Goal: Task Accomplishment & Management: Manage account settings

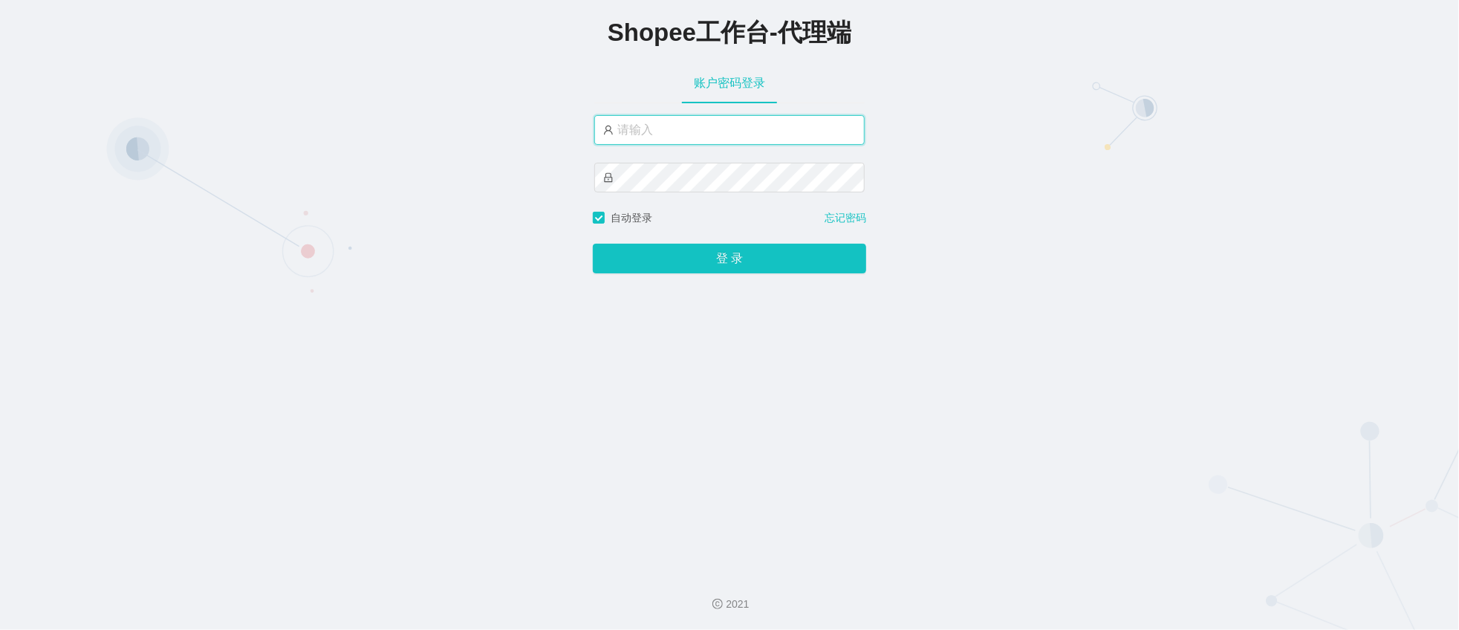
click at [634, 123] on input "text" at bounding box center [729, 130] width 270 height 30
type input "y"
type input "提"
type input "永赚981"
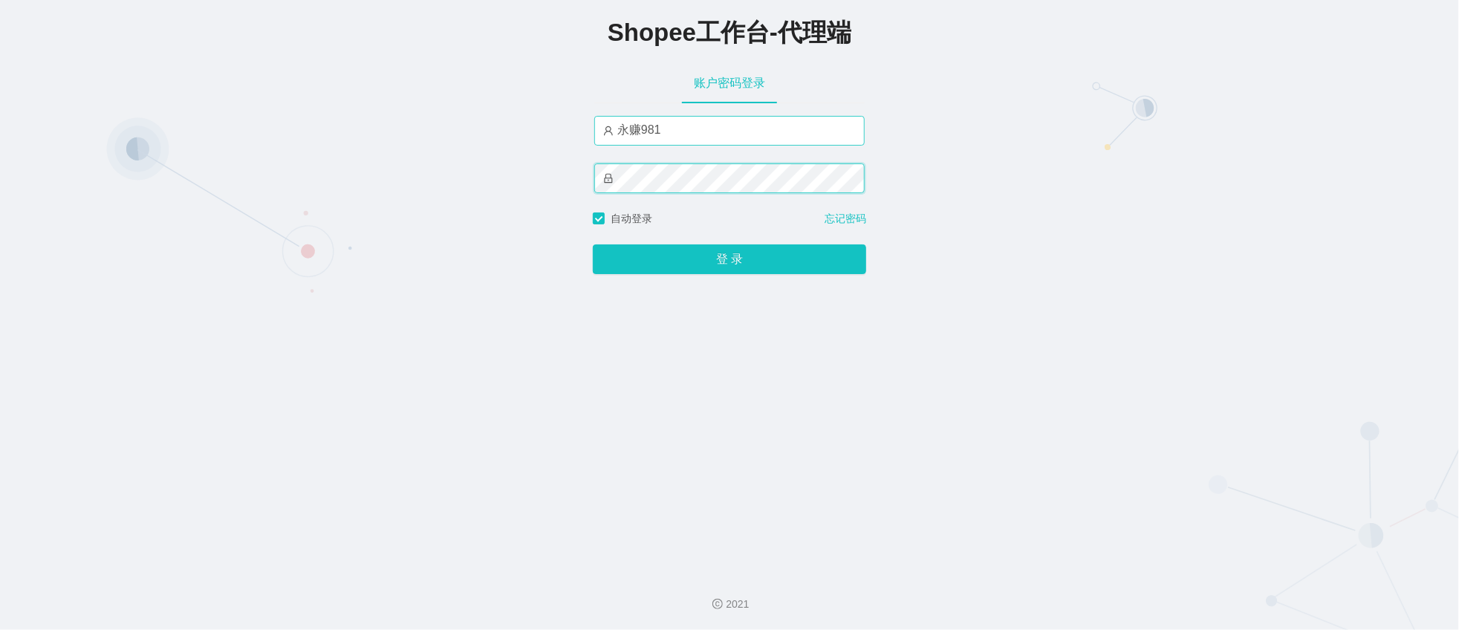
click at [593, 244] on button "登 录" at bounding box center [729, 259] width 273 height 30
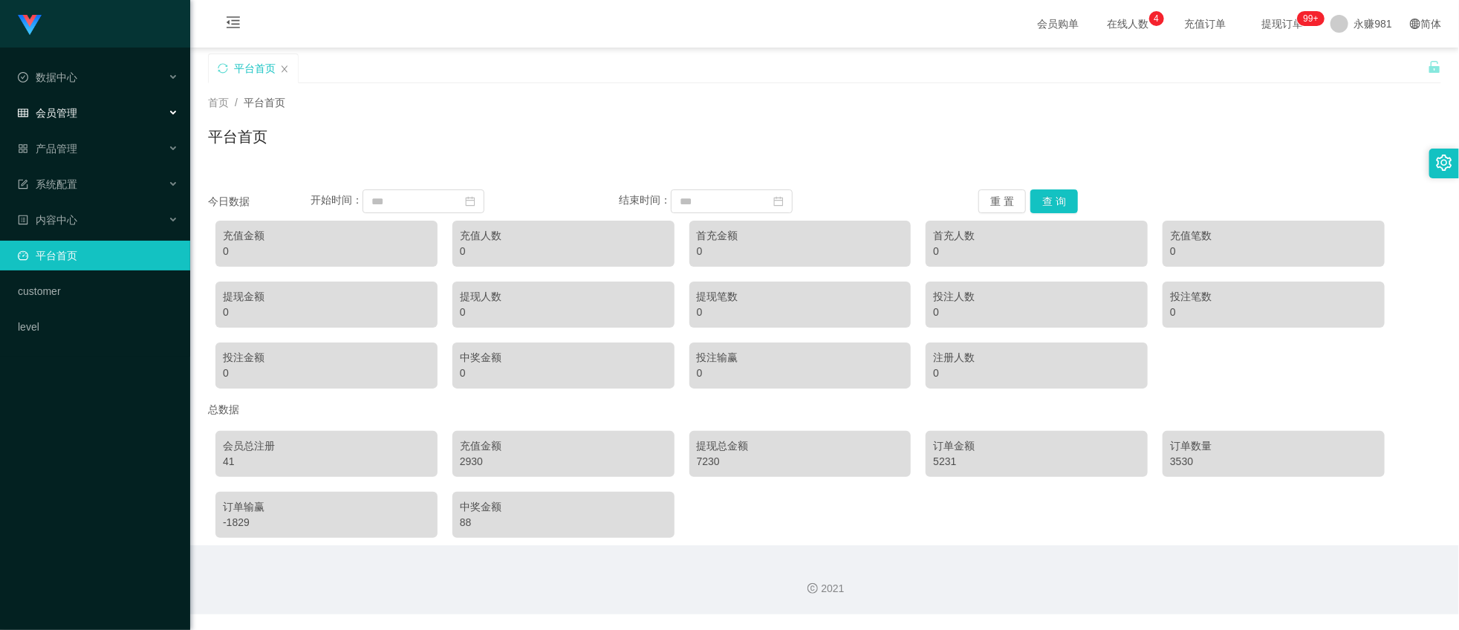
click at [84, 106] on div "会员管理" at bounding box center [95, 113] width 190 height 30
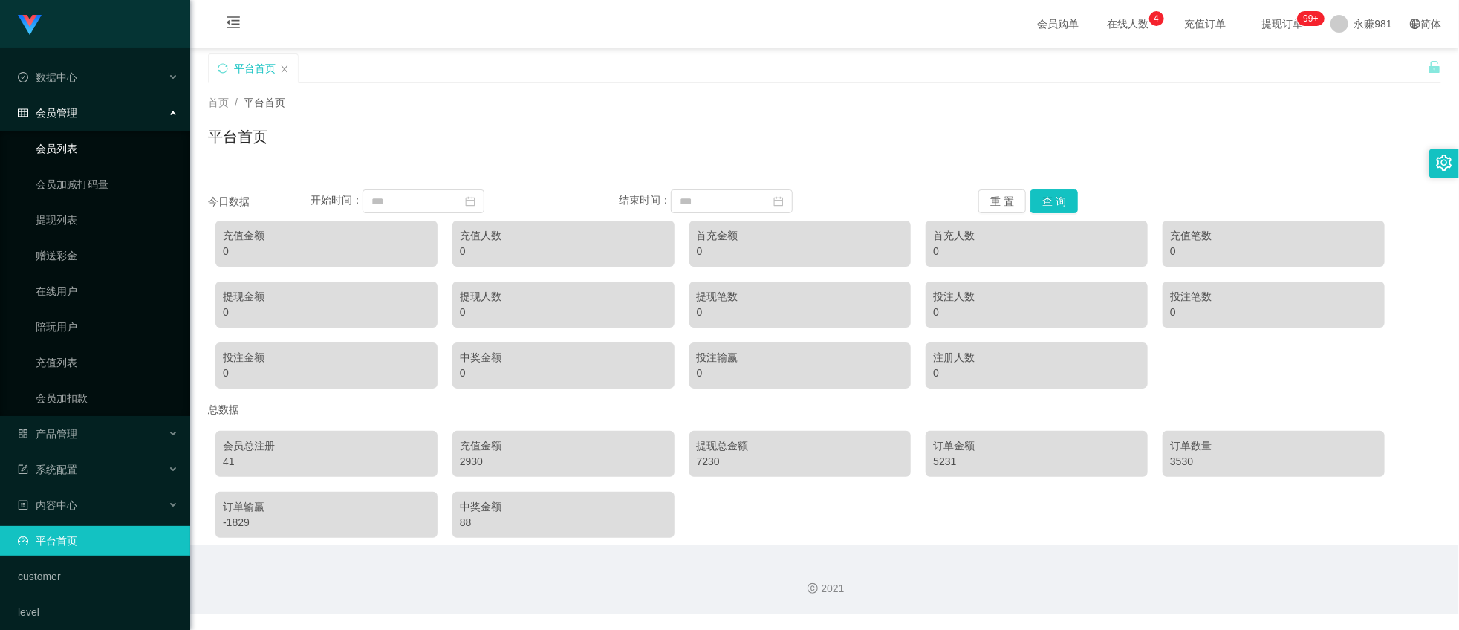
click at [71, 159] on link "会员列表" at bounding box center [107, 149] width 143 height 30
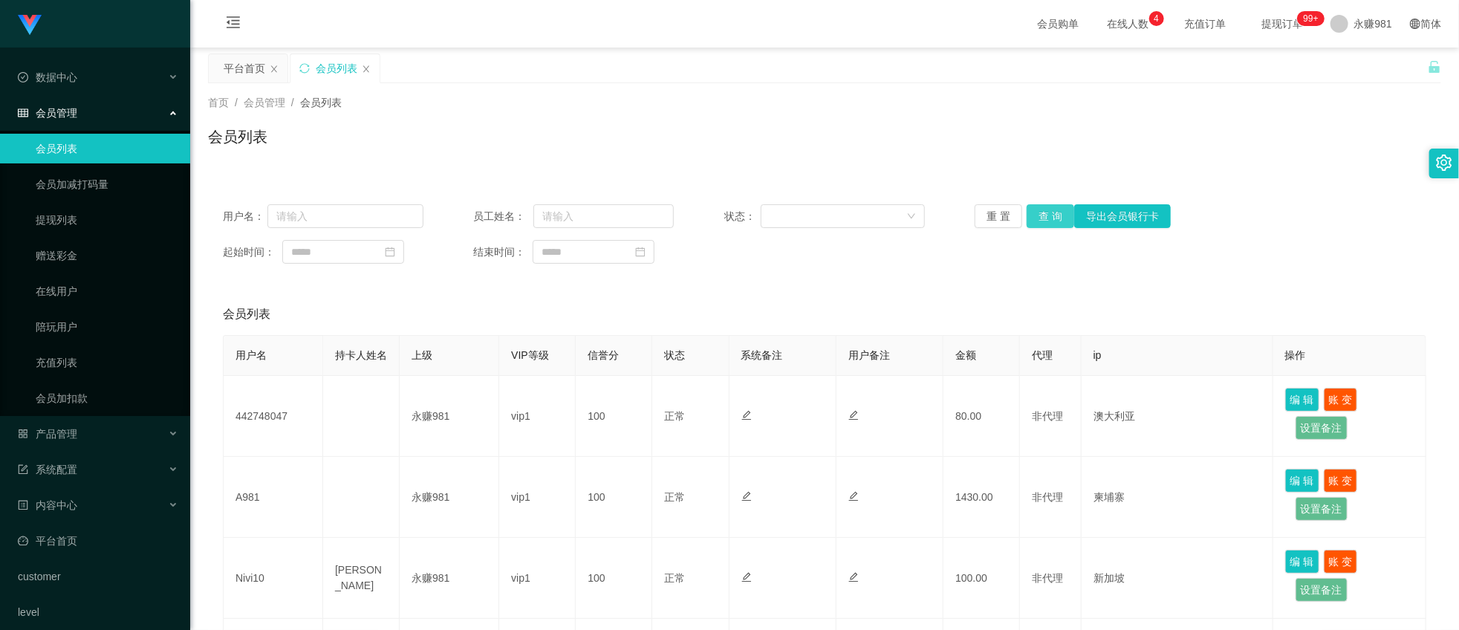
click at [1027, 216] on button "查 询" at bounding box center [1051, 216] width 48 height 24
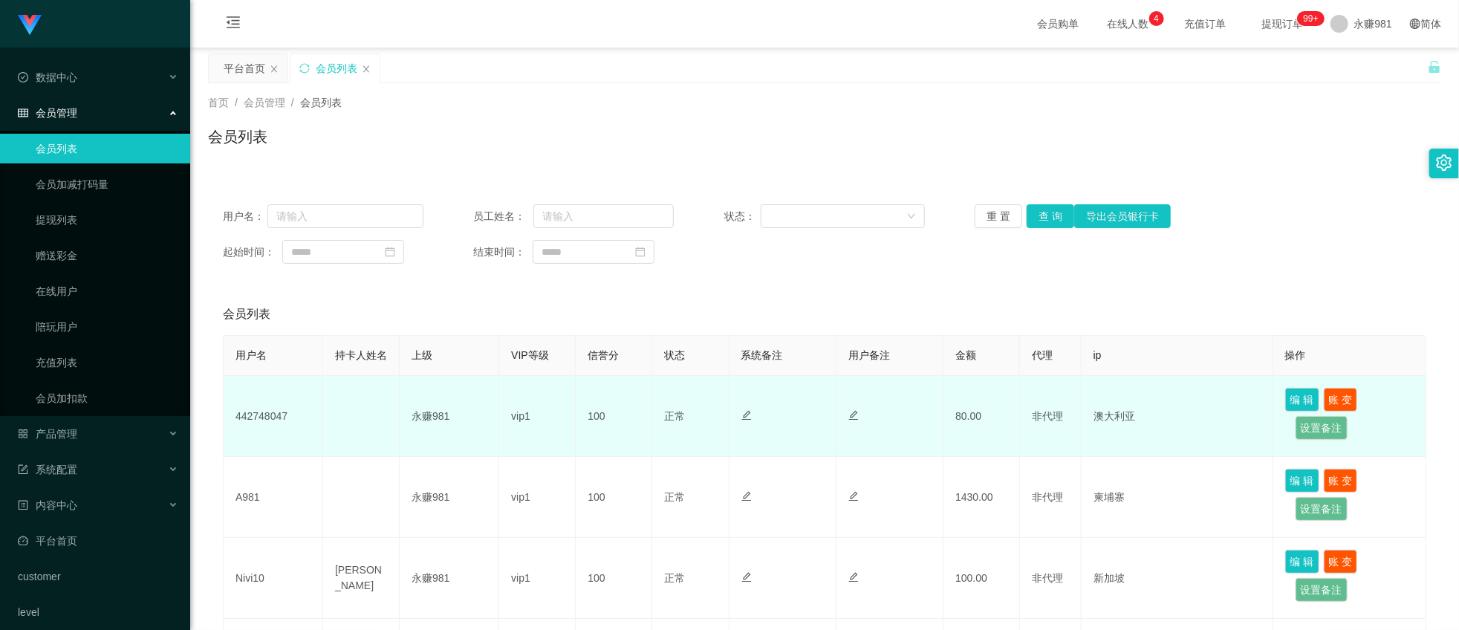
click at [271, 432] on td "442748047" at bounding box center [274, 416] width 100 height 81
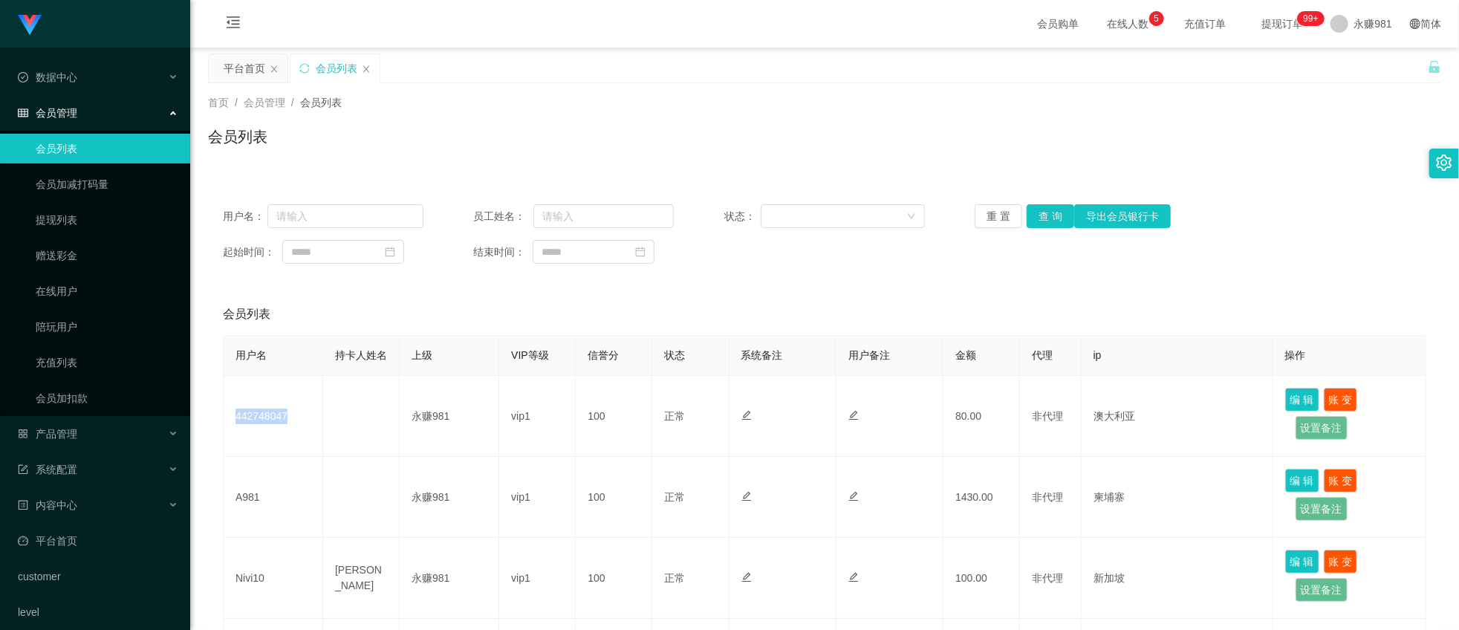
copy td "442748047"
click at [675, 84] on div "首页 / 会员管理 / 会员列表 / 会员列表" at bounding box center [824, 127] width 1269 height 88
click at [1001, 213] on button "重 置" at bounding box center [999, 216] width 48 height 24
click at [1048, 220] on button "查 询" at bounding box center [1051, 216] width 48 height 24
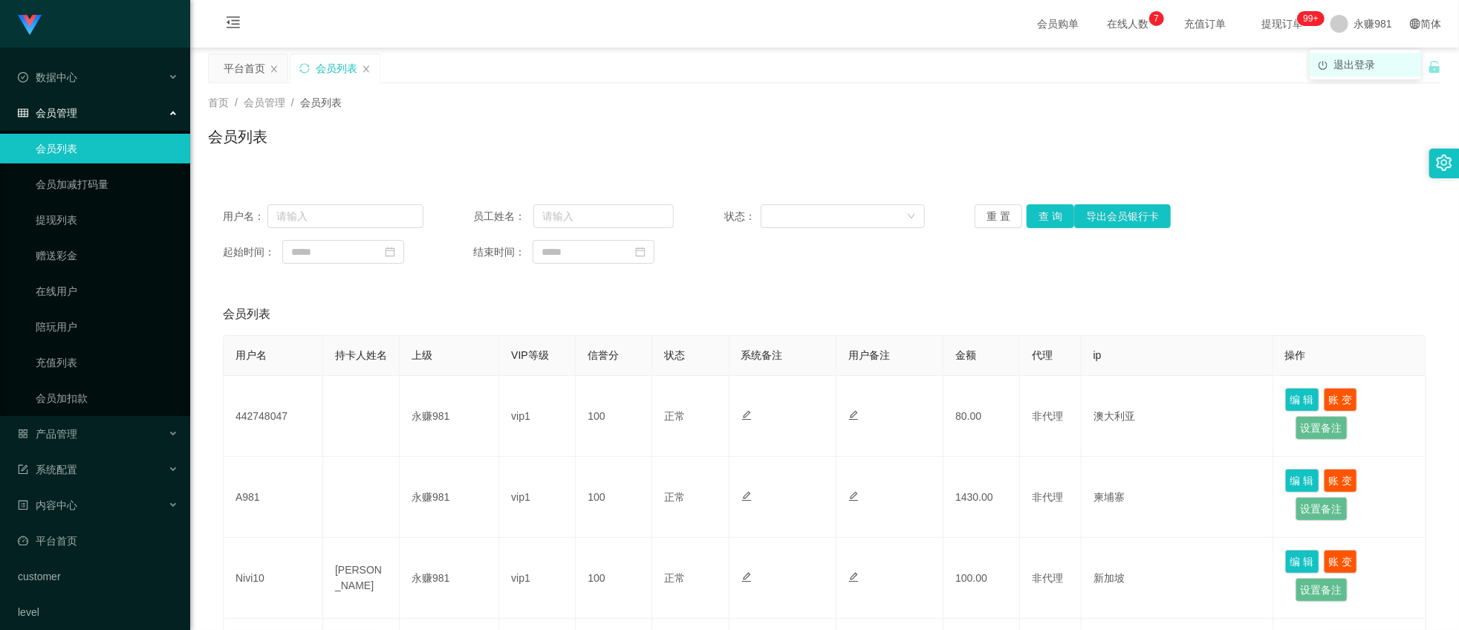
click at [1355, 59] on span "退出登录" at bounding box center [1355, 65] width 42 height 12
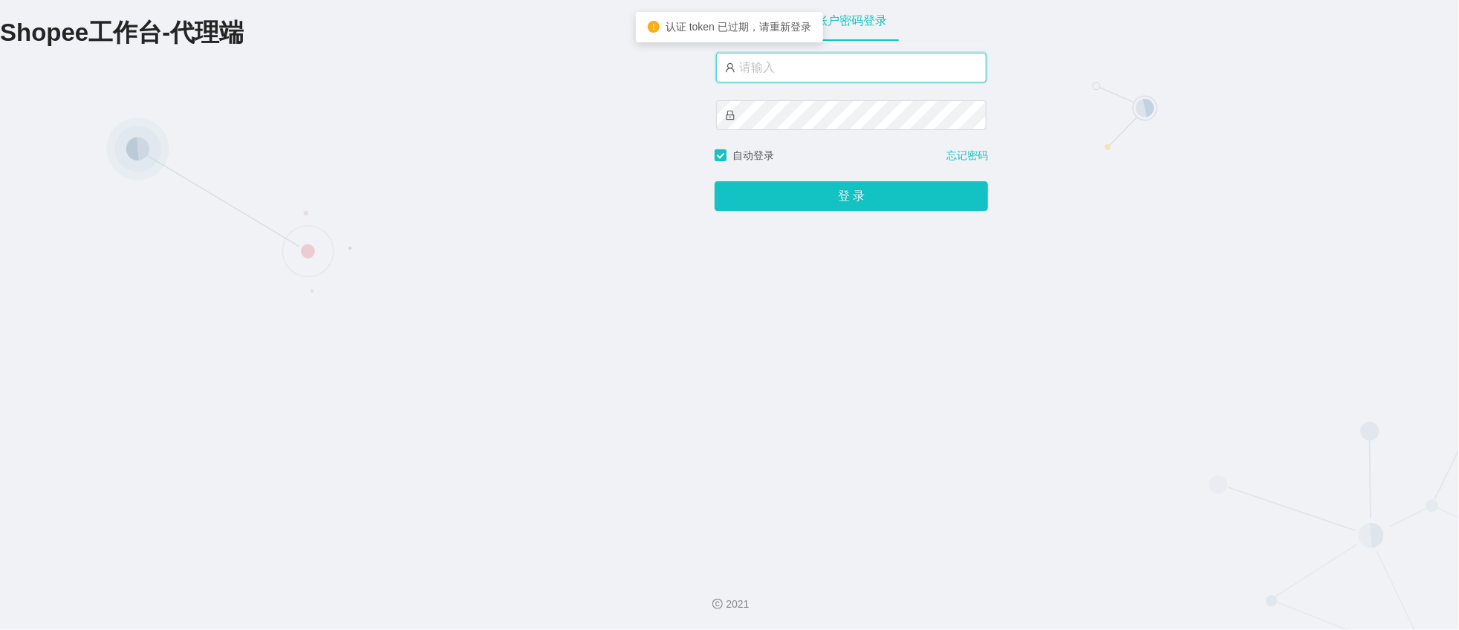
click at [814, 71] on input "text" at bounding box center [851, 68] width 270 height 30
click at [781, 78] on input "A983" at bounding box center [851, 68] width 270 height 30
type input "A"
type input "用"
type input "u"
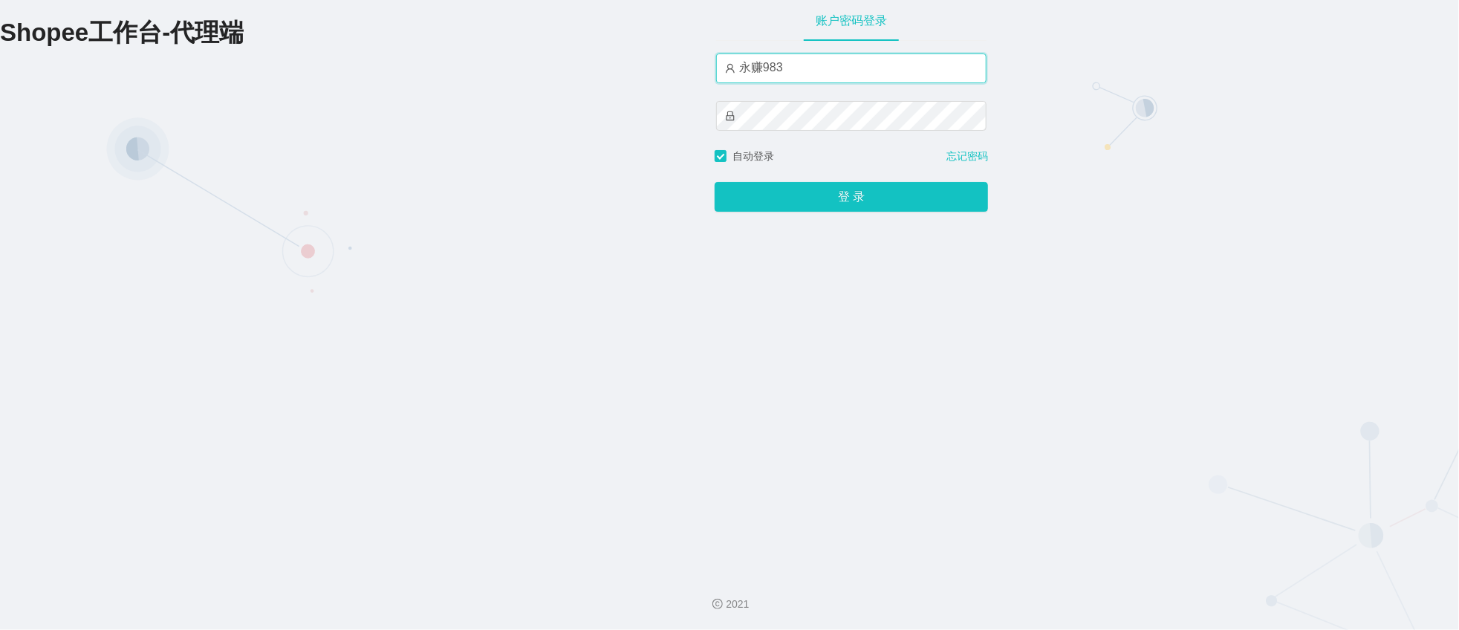
type input "永赚983"
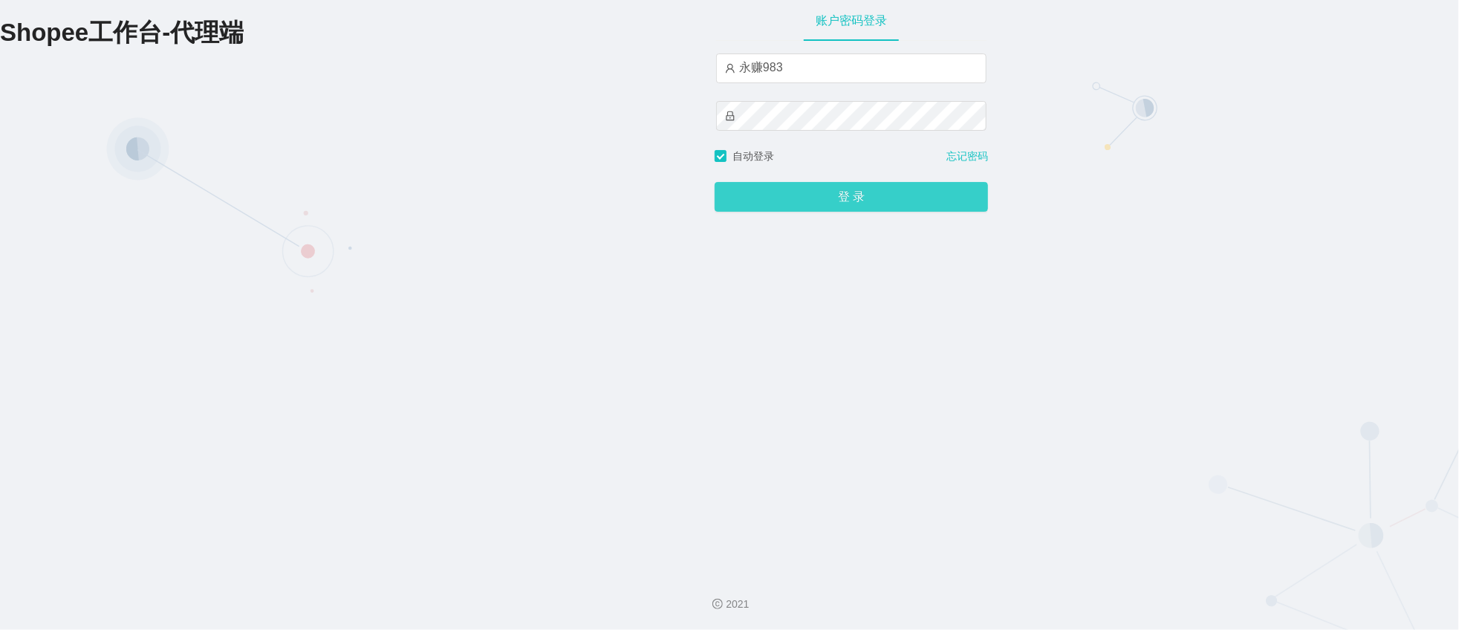
click at [801, 210] on button "登 录" at bounding box center [851, 197] width 273 height 30
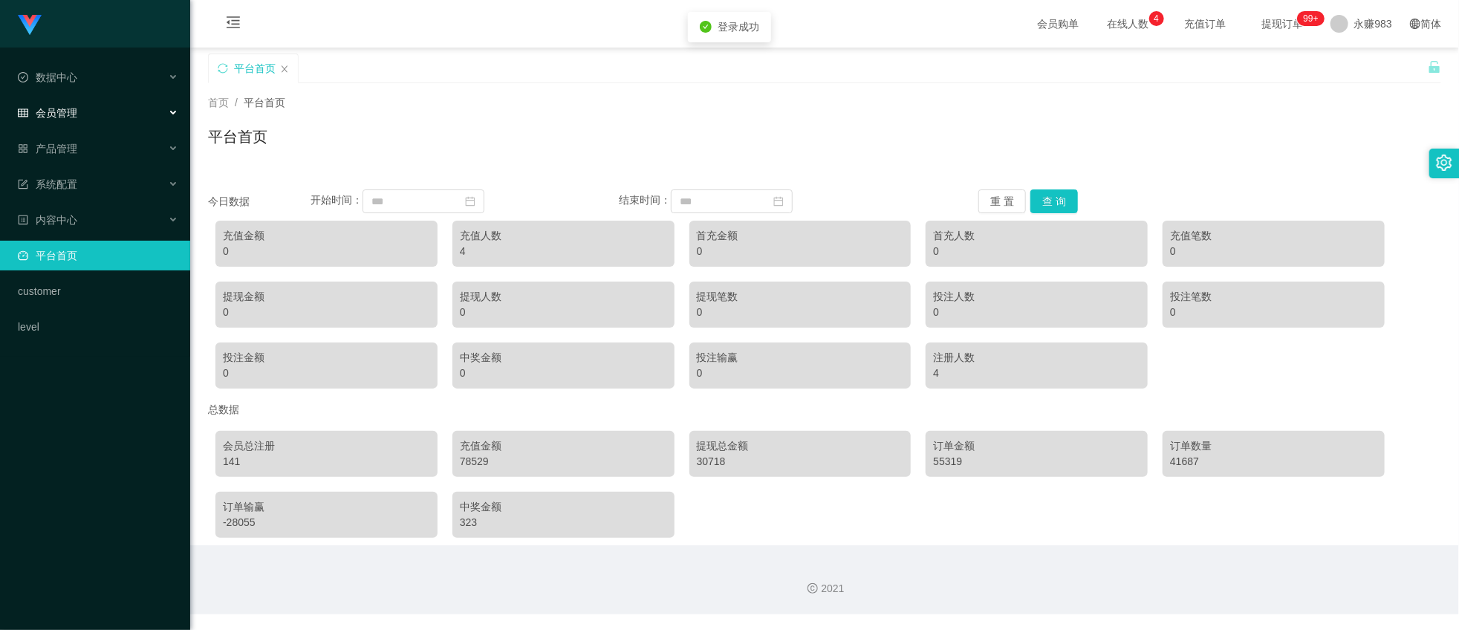
click at [57, 121] on div "会员管理" at bounding box center [95, 113] width 190 height 30
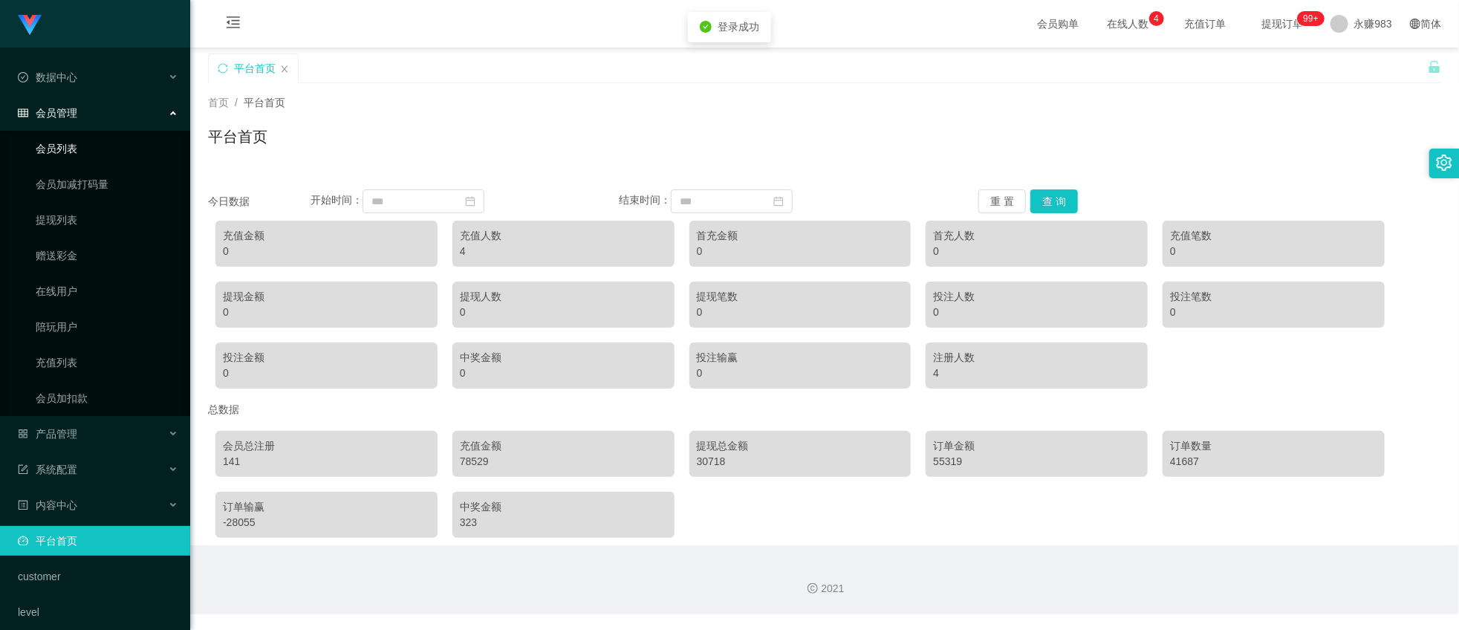
click at [43, 147] on link "会员列表" at bounding box center [107, 149] width 143 height 30
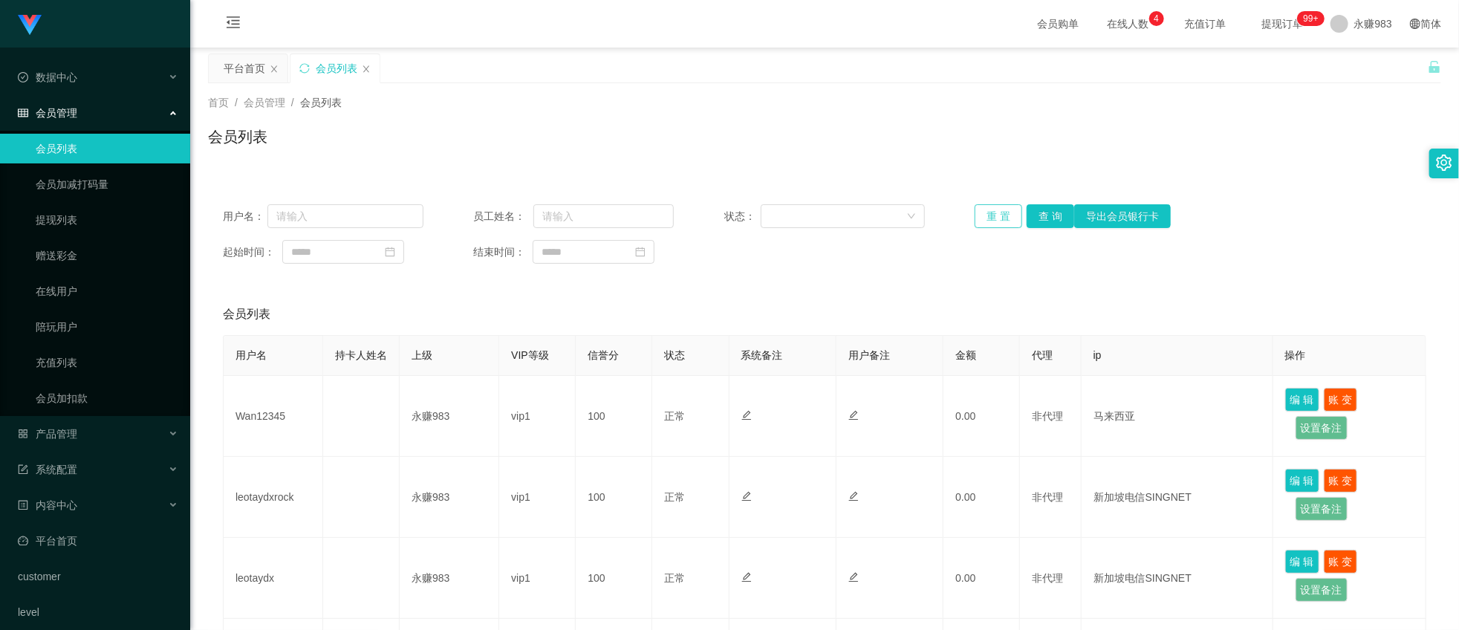
click at [993, 218] on button "重 置" at bounding box center [999, 216] width 48 height 24
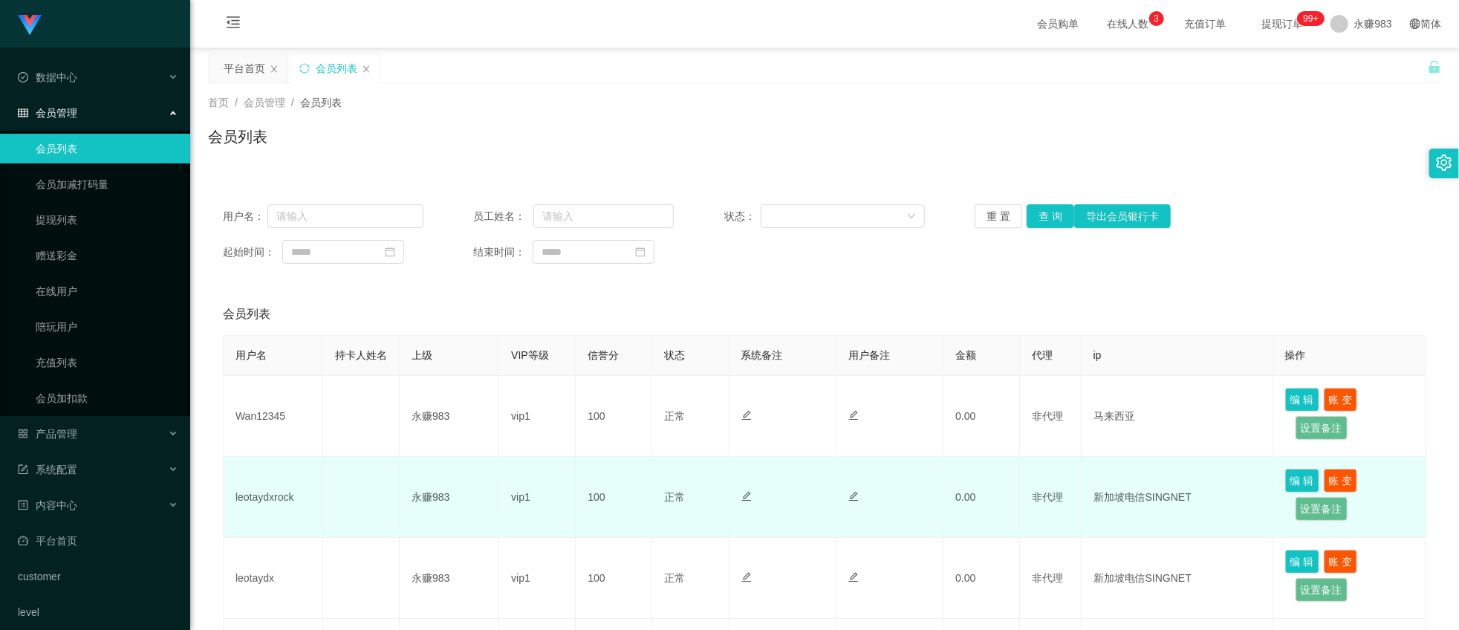
click at [369, 484] on td at bounding box center [361, 497] width 77 height 81
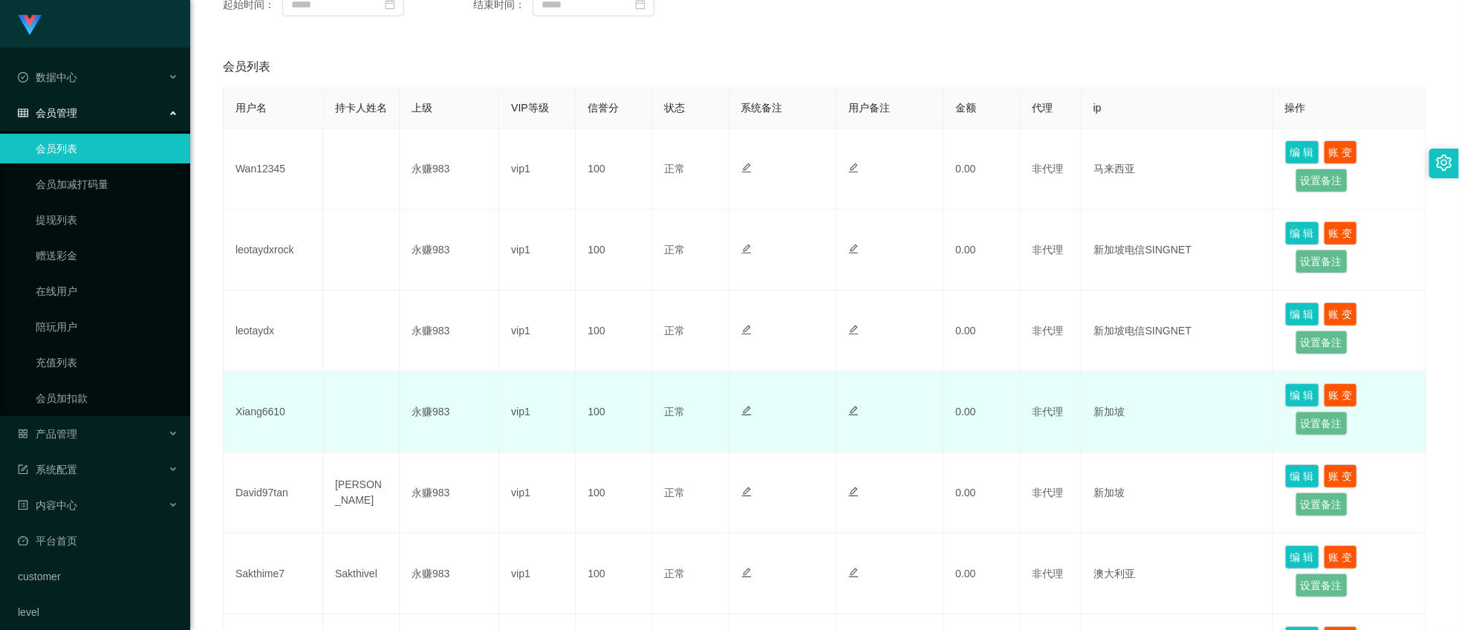
click at [243, 432] on td "Xiang6610" at bounding box center [274, 412] width 100 height 81
click at [265, 429] on td "Xiang6610" at bounding box center [274, 412] width 100 height 81
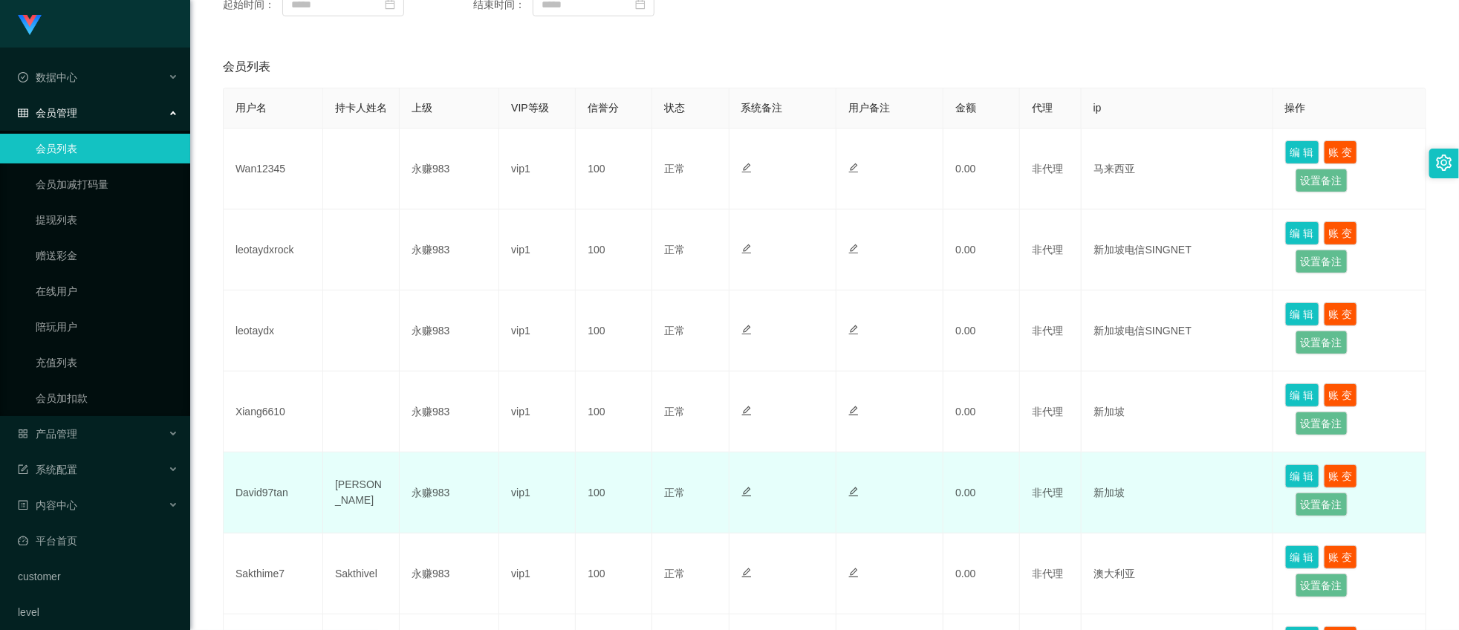
click at [360, 500] on td "[PERSON_NAME]" at bounding box center [361, 493] width 77 height 81
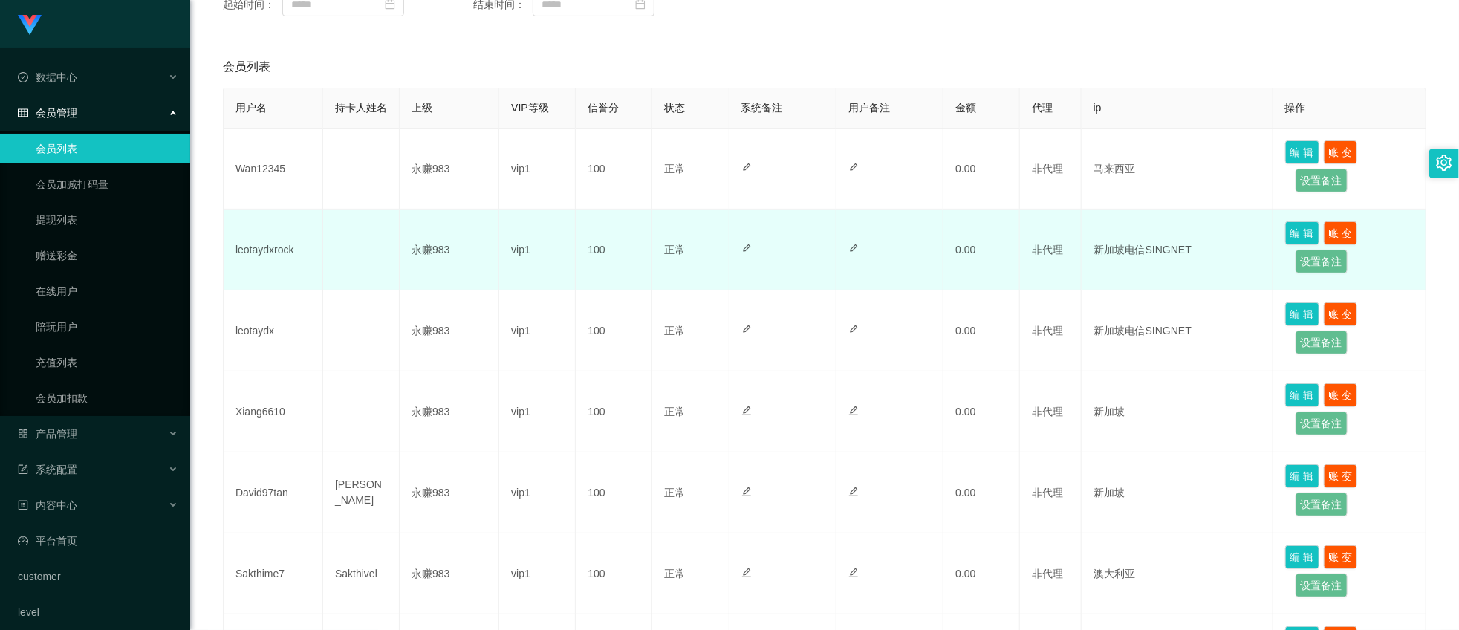
click at [266, 279] on td "leotaydxrock" at bounding box center [274, 250] width 100 height 81
click at [262, 268] on td "leotaydxrock" at bounding box center [274, 250] width 100 height 81
copy td "leotaydxrock"
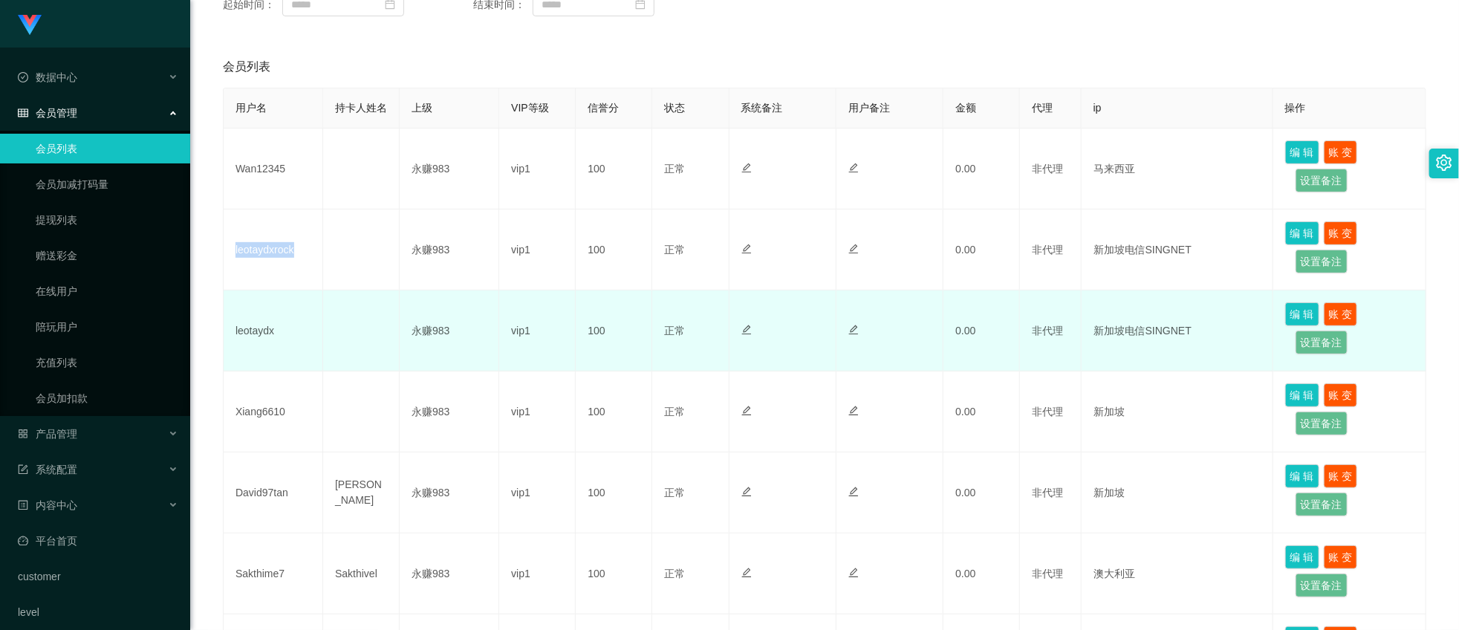
click at [442, 325] on td "永赚983" at bounding box center [450, 331] width 100 height 81
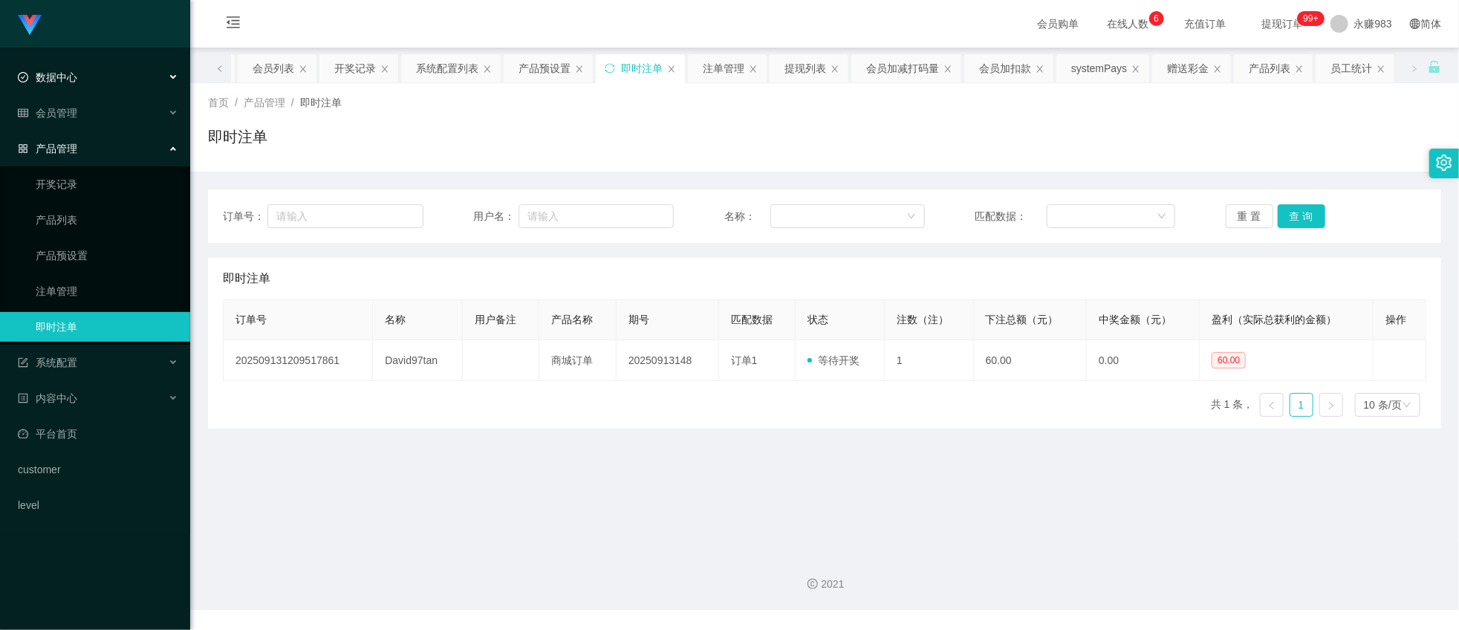
click at [71, 80] on span "数据中心" at bounding box center [47, 77] width 59 height 12
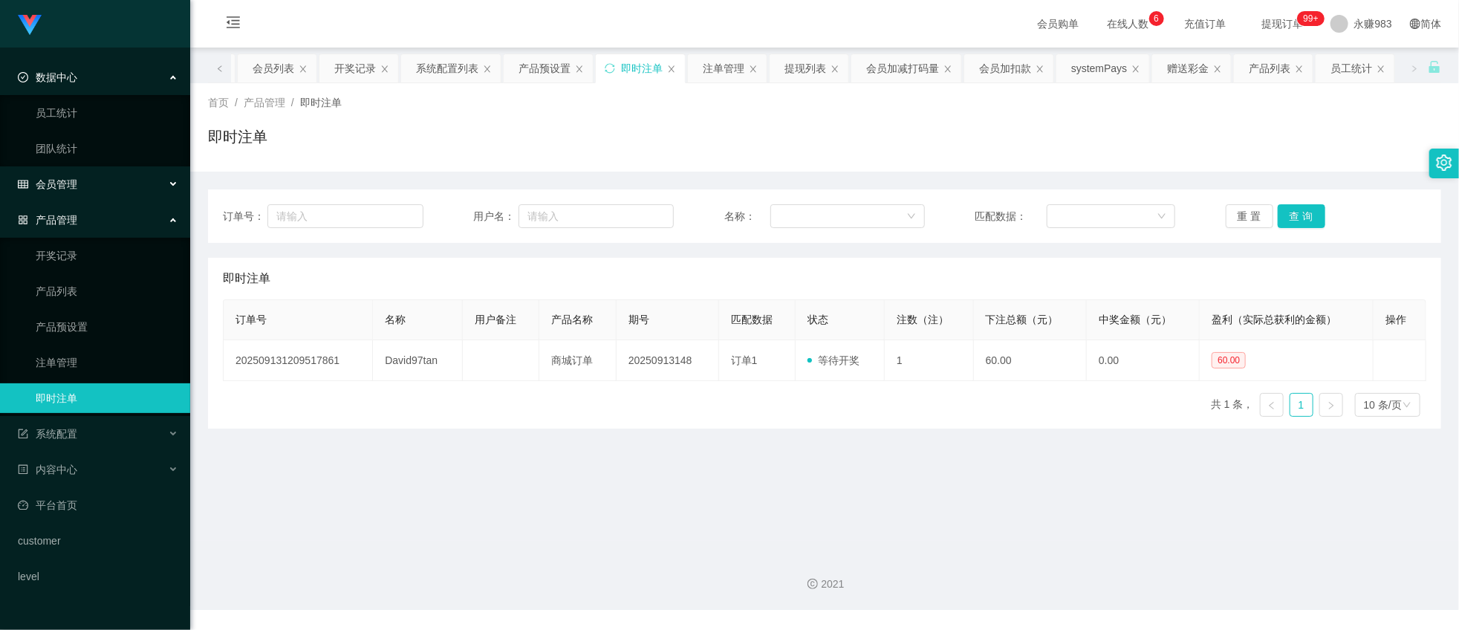
click at [82, 195] on div "会员管理" at bounding box center [95, 184] width 190 height 30
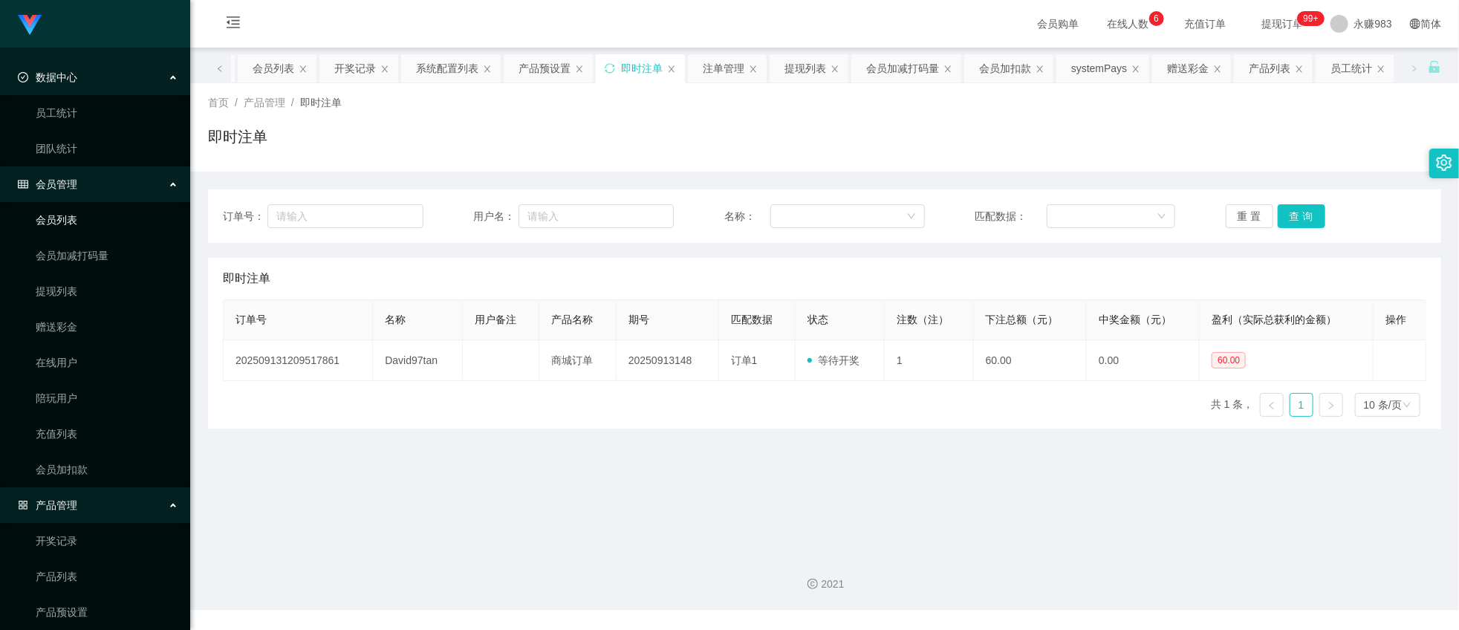
click at [74, 214] on link "会员列表" at bounding box center [107, 220] width 143 height 30
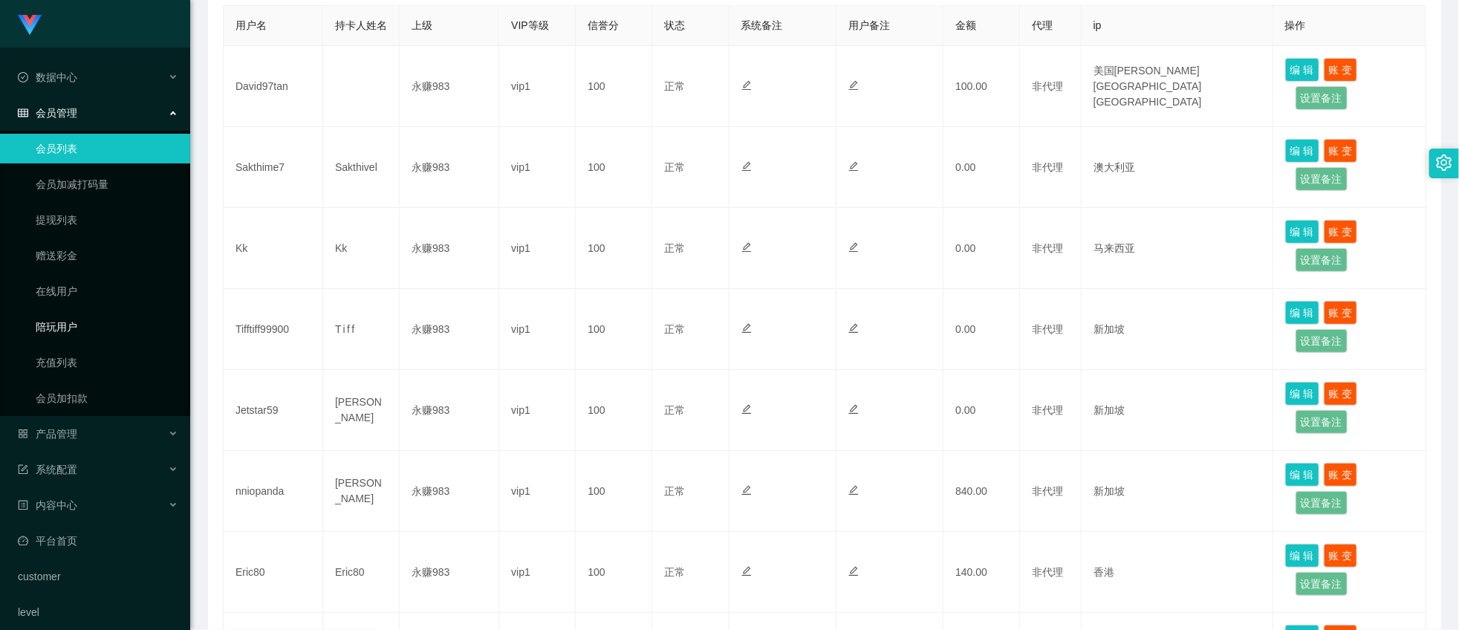
scroll to position [247, 0]
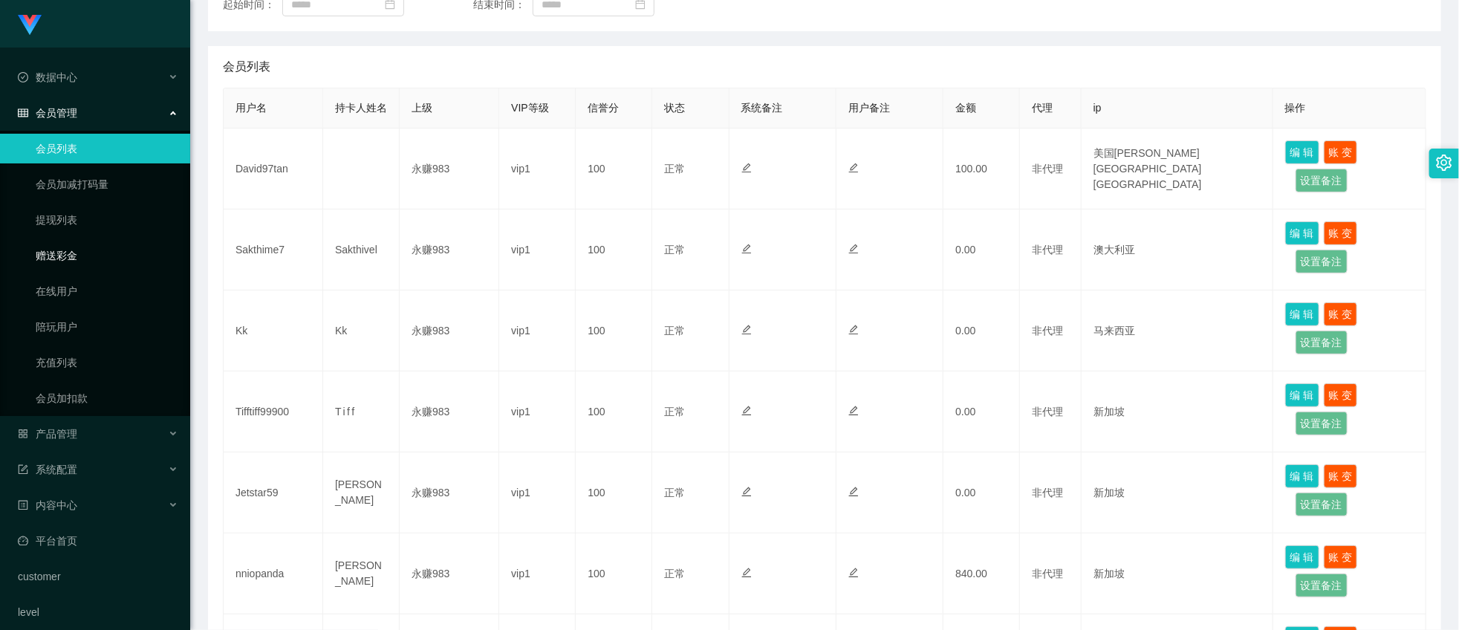
click at [68, 247] on link "赠送彩金" at bounding box center [107, 256] width 143 height 30
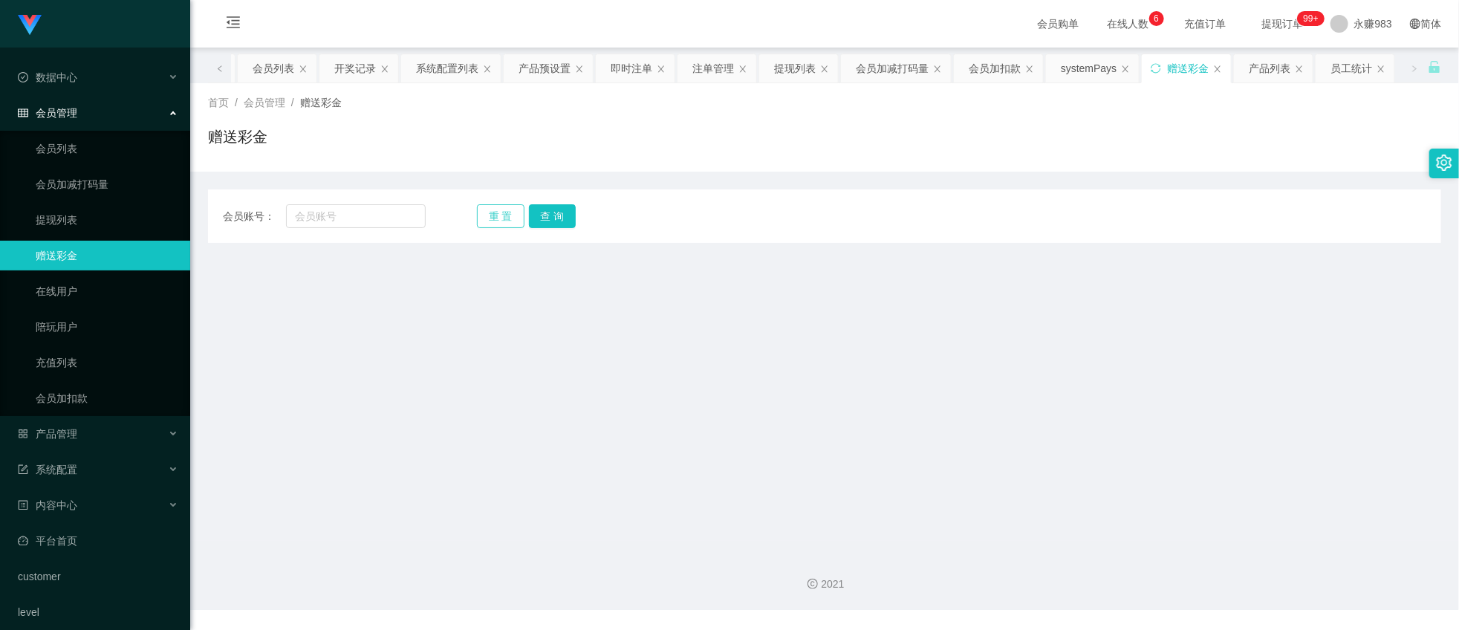
click at [504, 216] on button "重 置" at bounding box center [501, 216] width 48 height 24
click at [62, 306] on ul "会员列表 会员加减打码量 提现列表 赠送彩金 在线用户 陪玩用户 充值列表 会员加扣款" at bounding box center [95, 273] width 190 height 285
click at [59, 239] on ul "会员列表 会员加减打码量 提现列表 赠送彩金 在线用户 陪玩用户 充值列表 会员加扣款" at bounding box center [95, 273] width 190 height 285
click at [56, 221] on link "提现列表" at bounding box center [107, 220] width 143 height 30
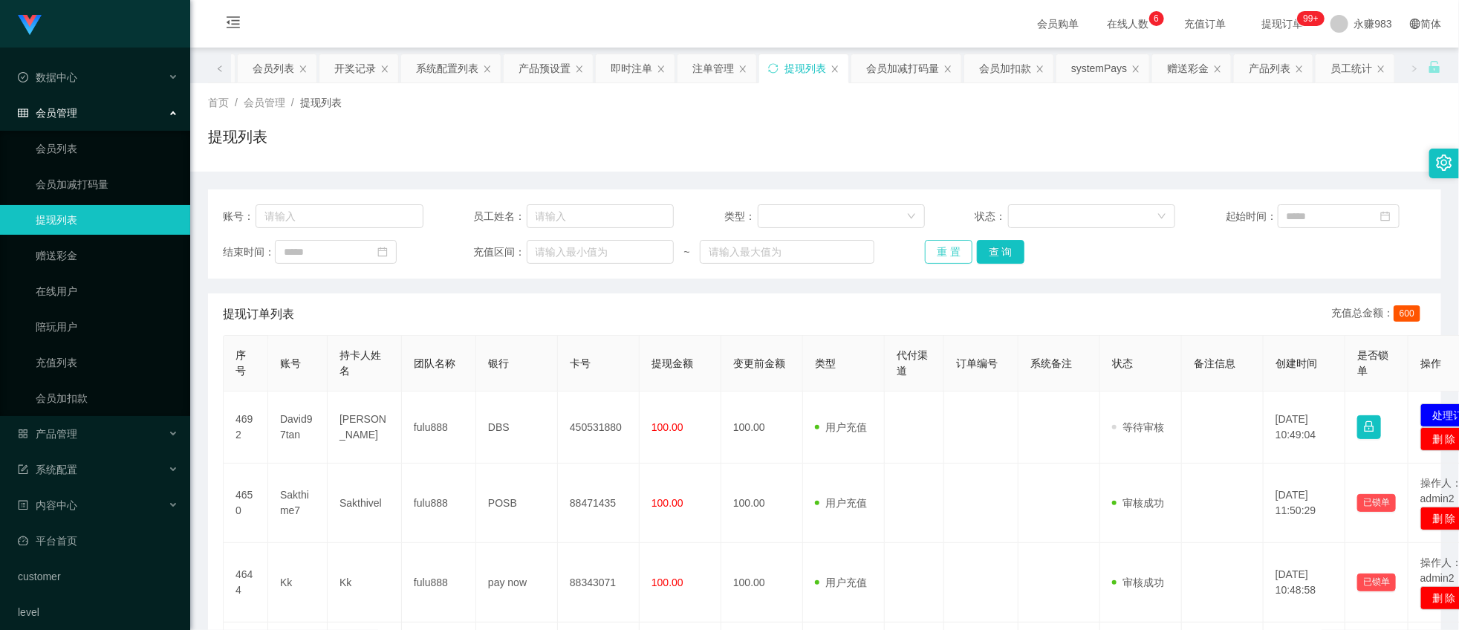
click at [953, 257] on button "重 置" at bounding box center [949, 252] width 48 height 24
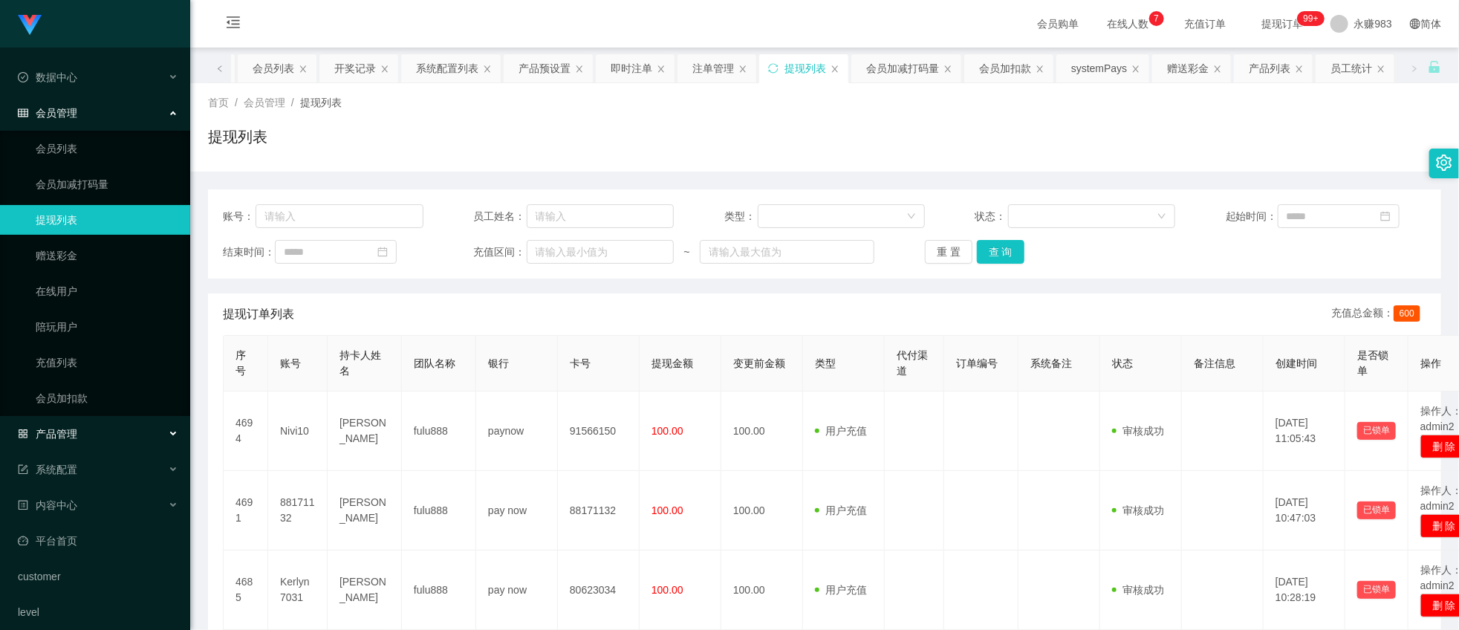
click at [128, 424] on div "产品管理" at bounding box center [95, 434] width 190 height 30
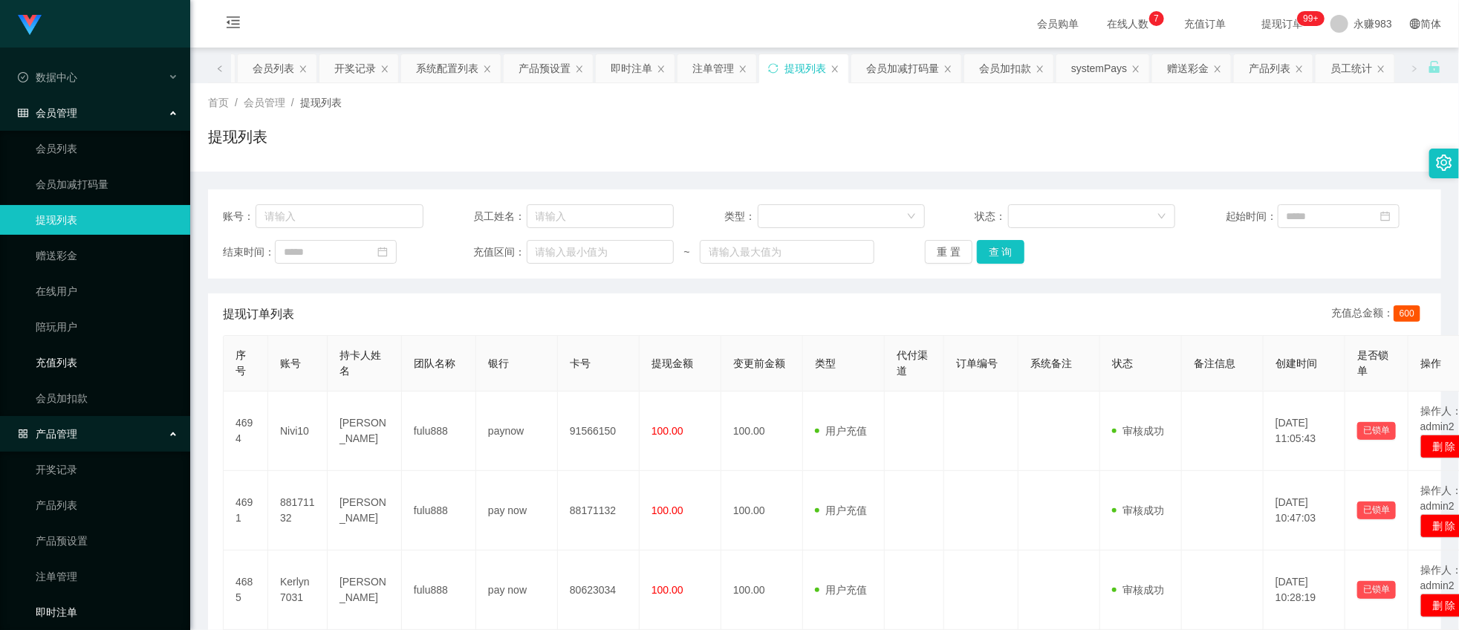
scroll to position [189, 0]
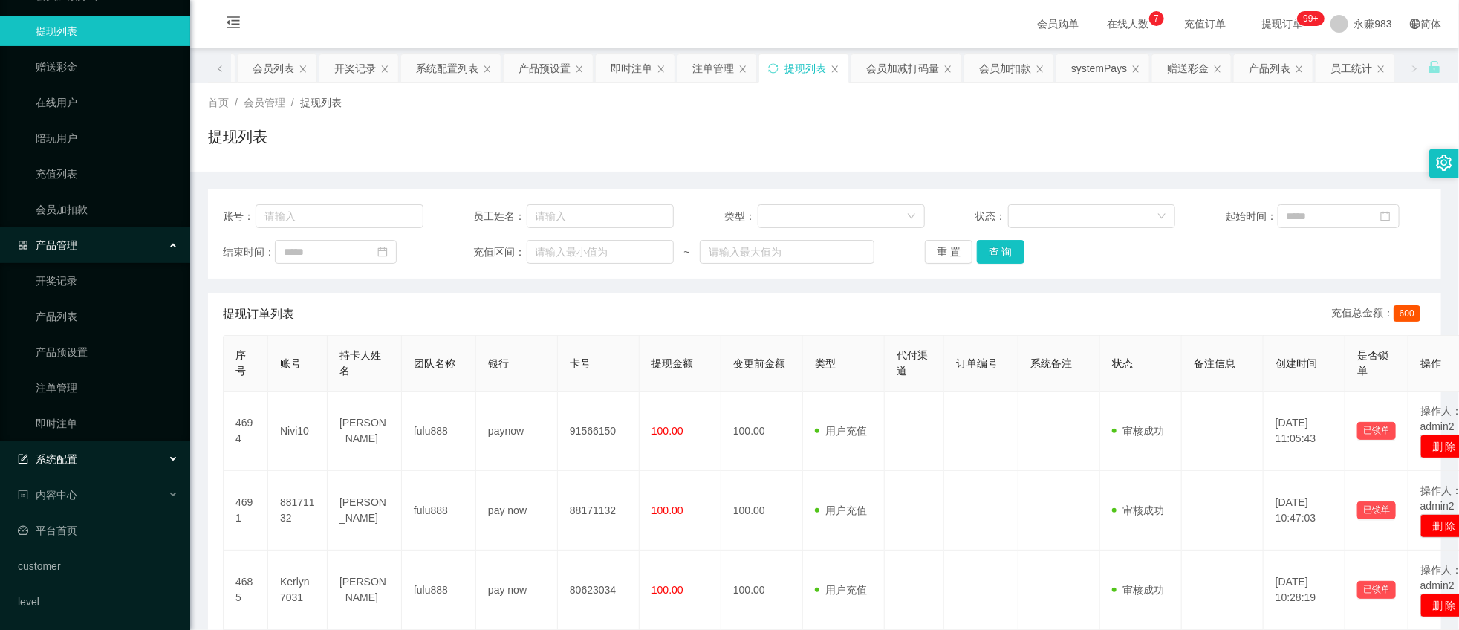
click at [85, 455] on div "系统配置" at bounding box center [95, 459] width 190 height 30
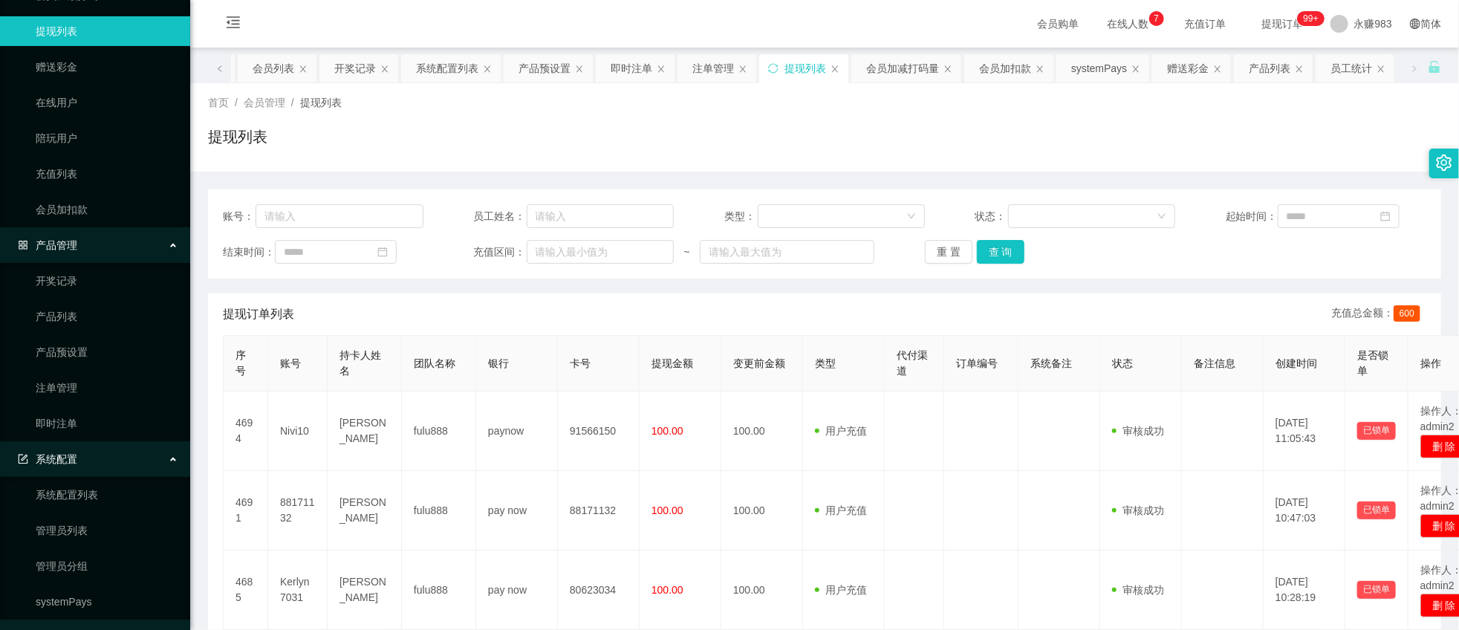
scroll to position [331, 0]
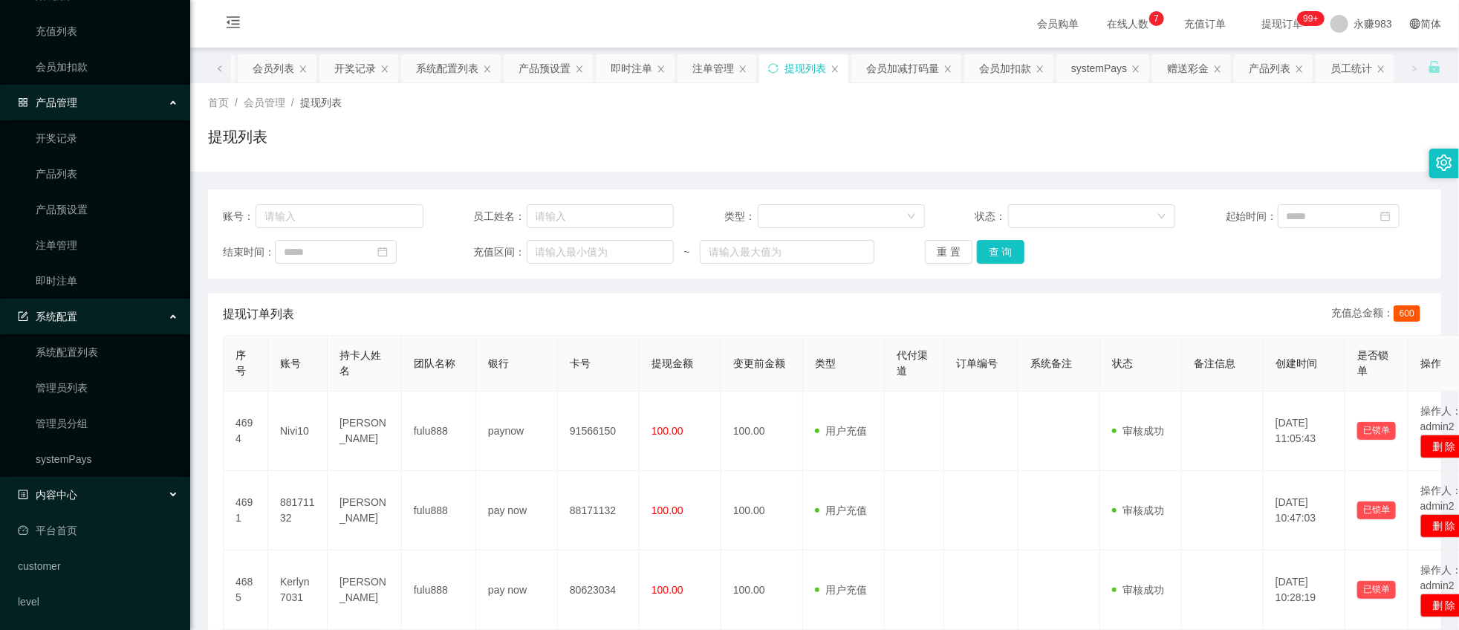
click at [91, 488] on div "内容中心" at bounding box center [95, 495] width 190 height 30
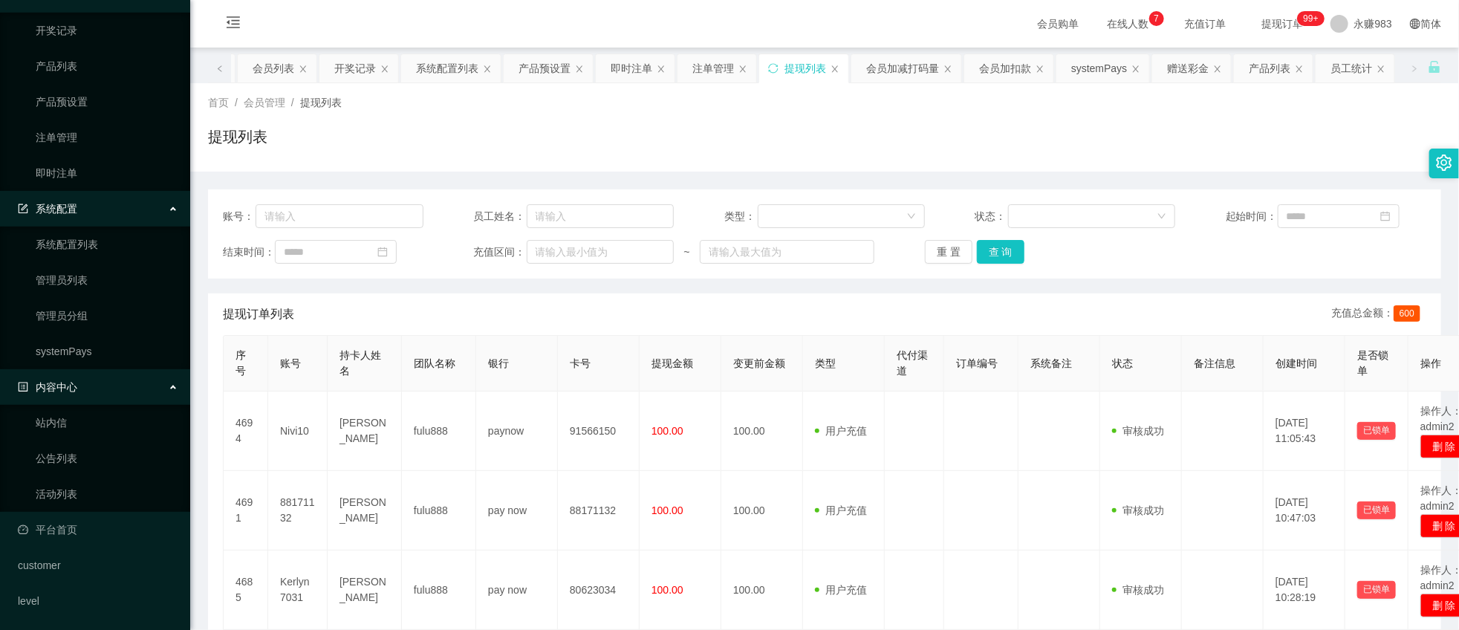
scroll to position [0, 0]
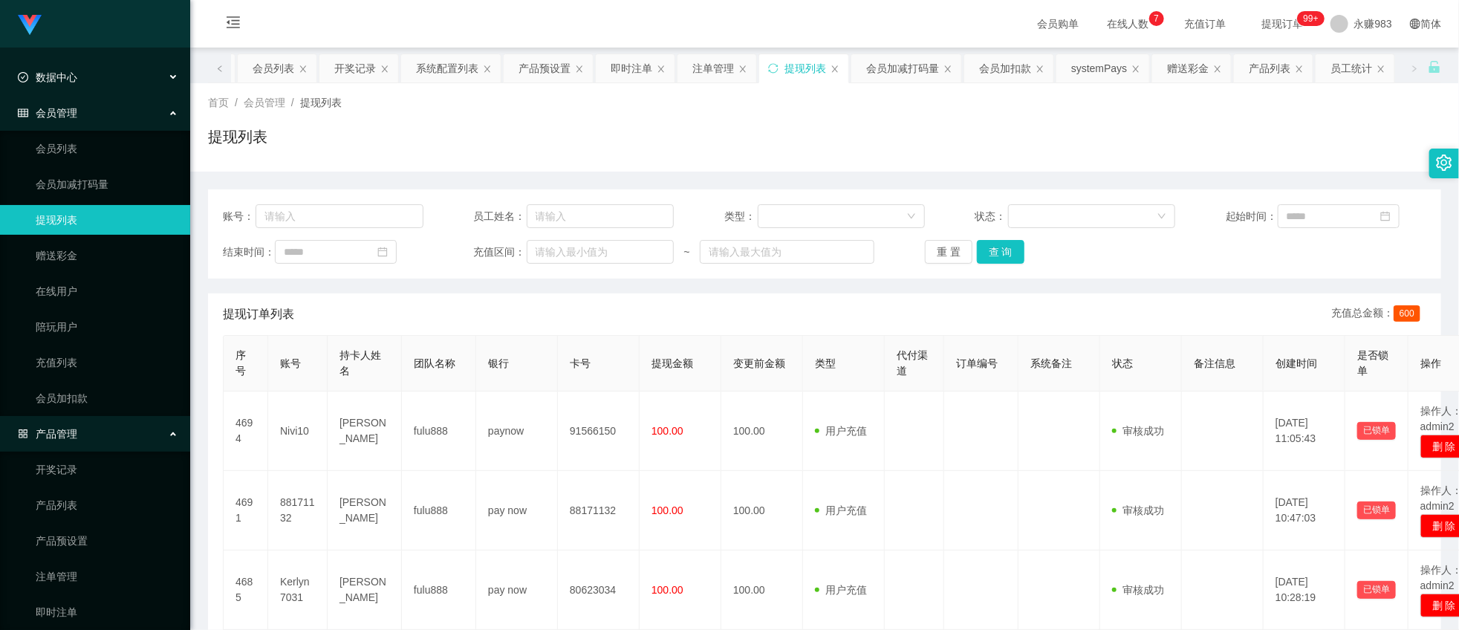
click at [65, 80] on span "数据中心" at bounding box center [47, 77] width 59 height 12
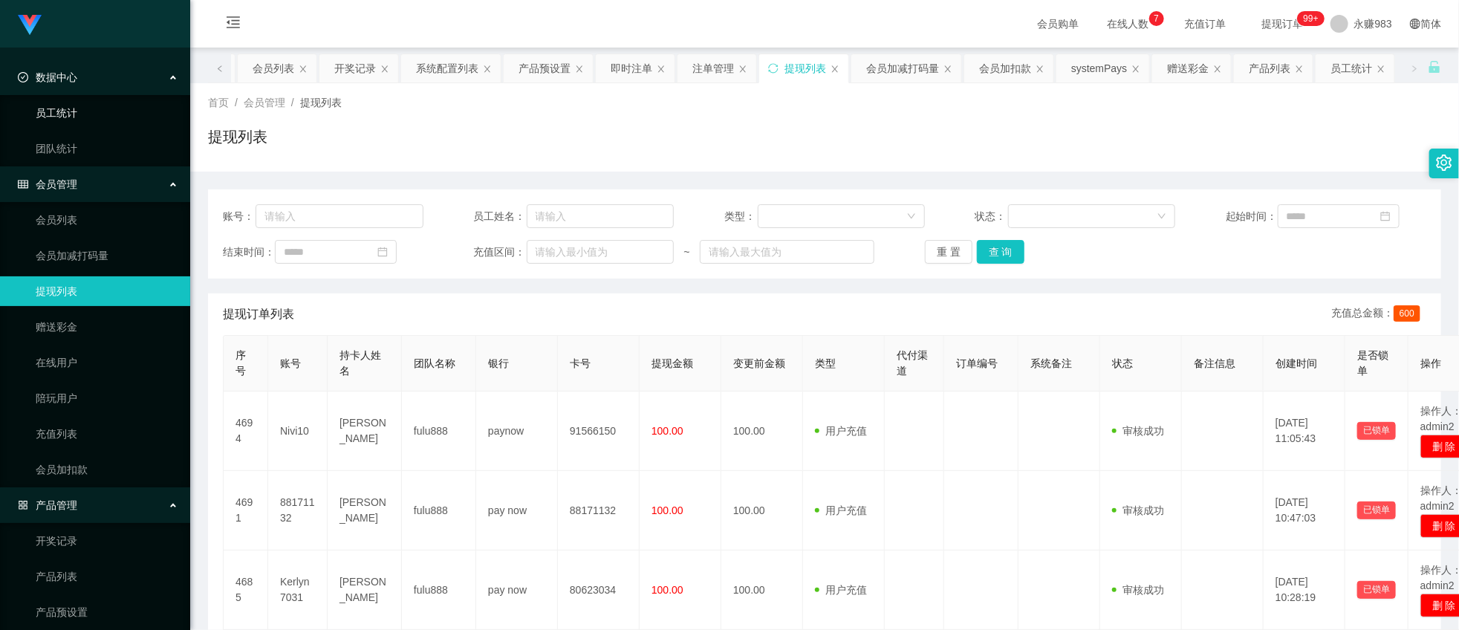
click at [88, 107] on link "员工统计" at bounding box center [107, 113] width 143 height 30
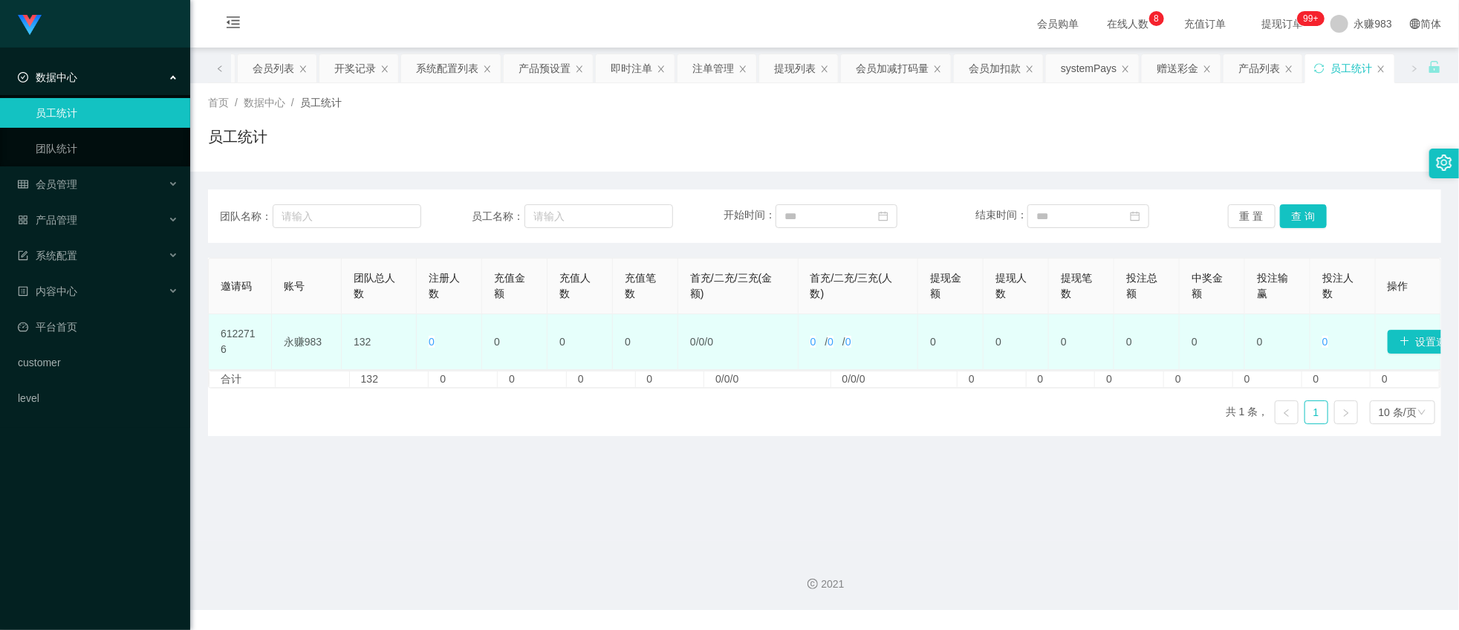
click at [228, 337] on td "6122716" at bounding box center [240, 342] width 63 height 56
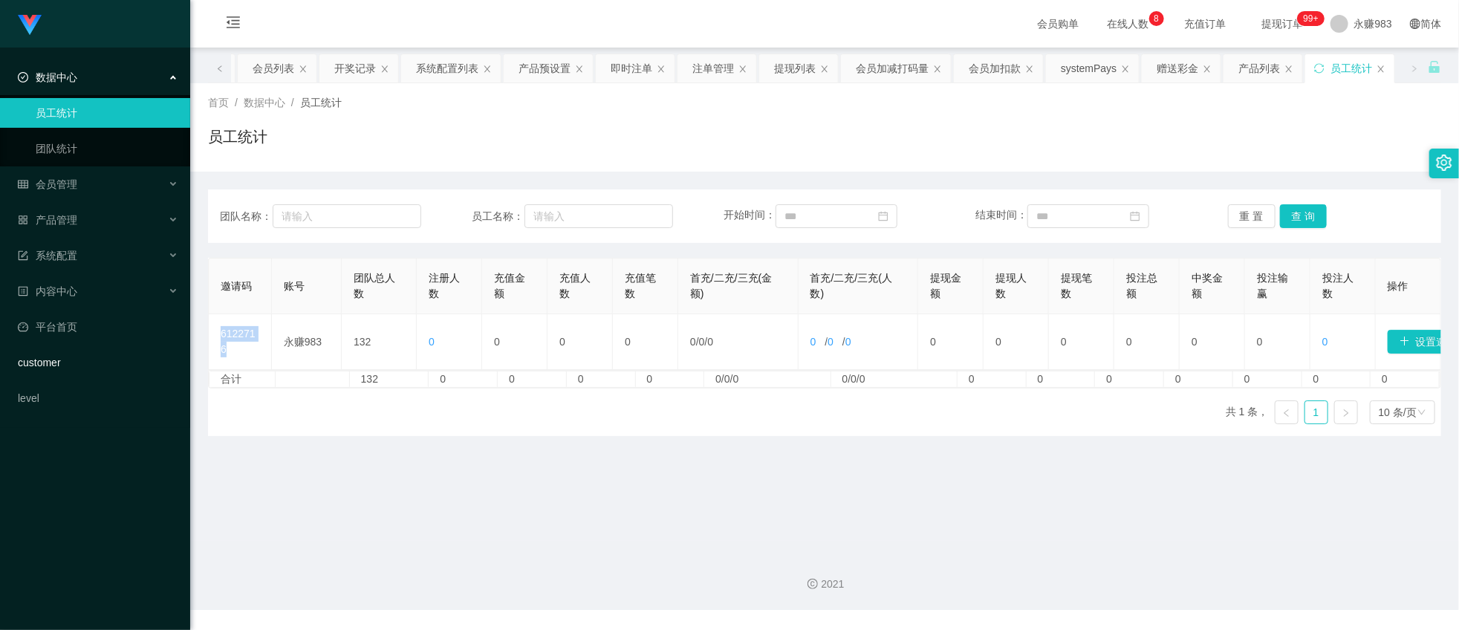
copy td "6122716"
click at [731, 572] on div "2021" at bounding box center [824, 575] width 1269 height 69
click at [79, 183] on div "会员管理" at bounding box center [95, 184] width 190 height 30
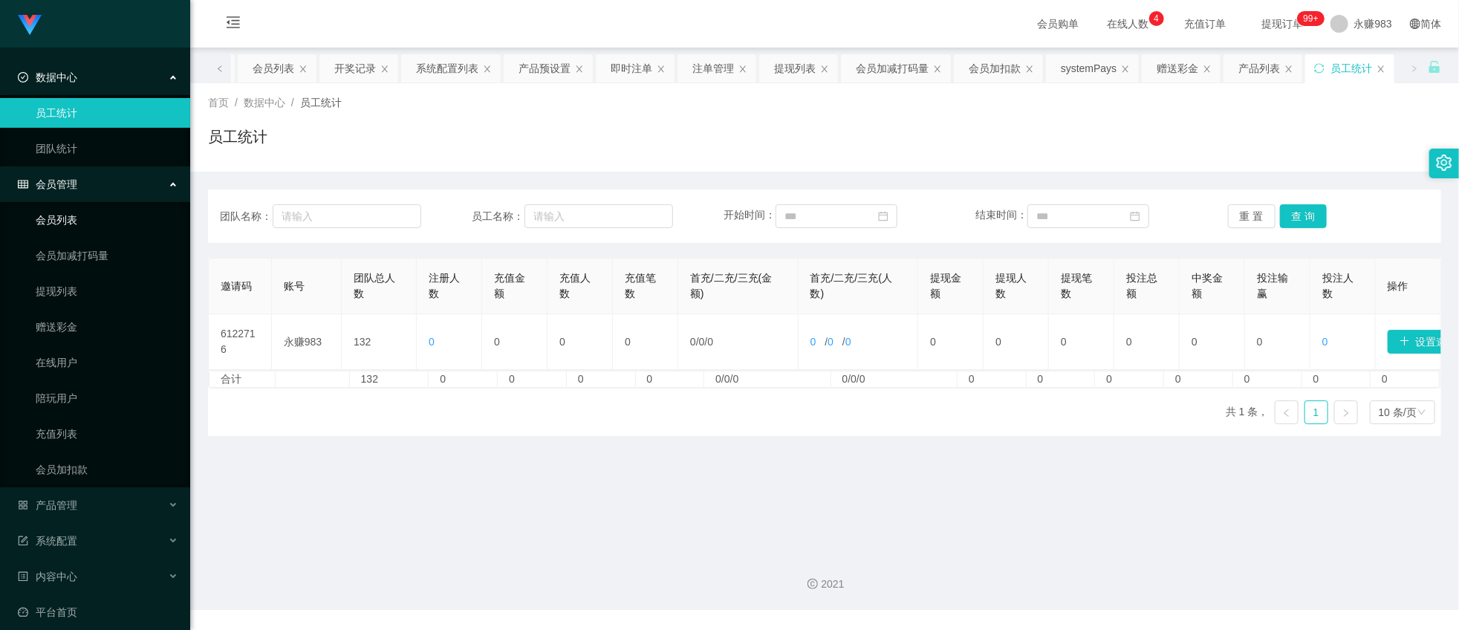
click at [71, 224] on link "会员列表" at bounding box center [107, 220] width 143 height 30
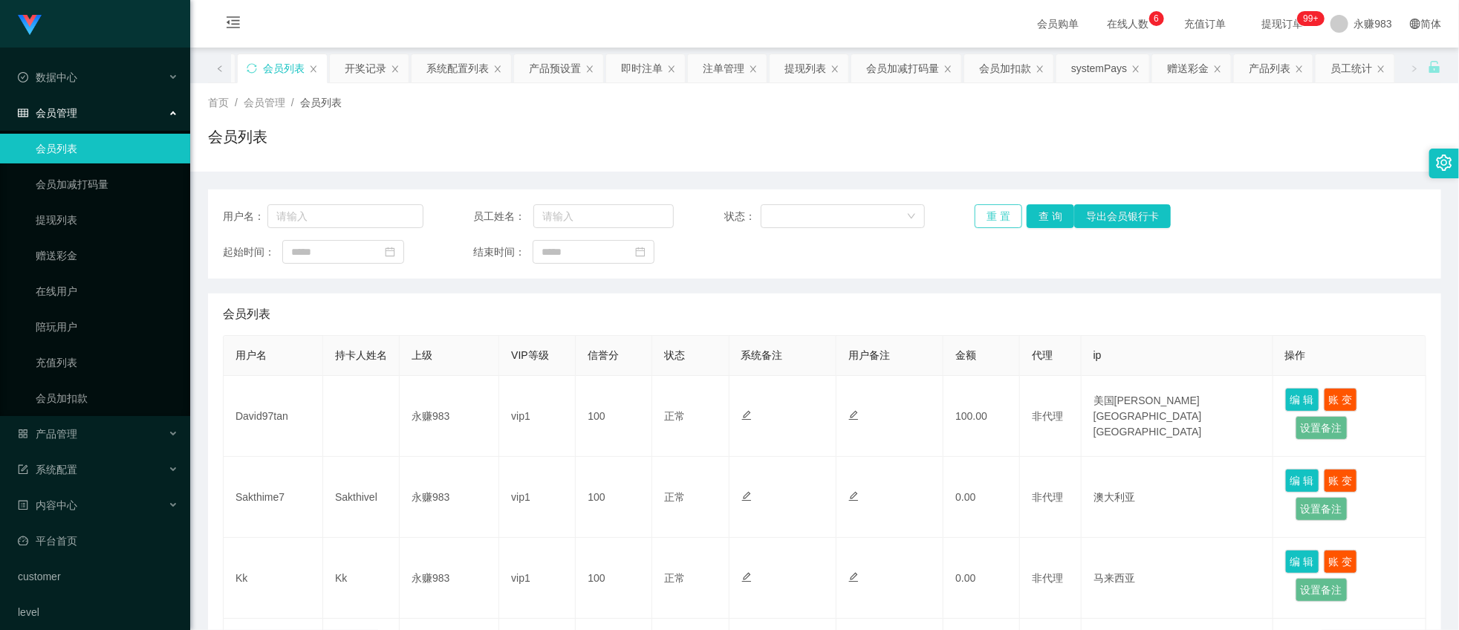
click at [990, 209] on button "重 置" at bounding box center [999, 216] width 48 height 24
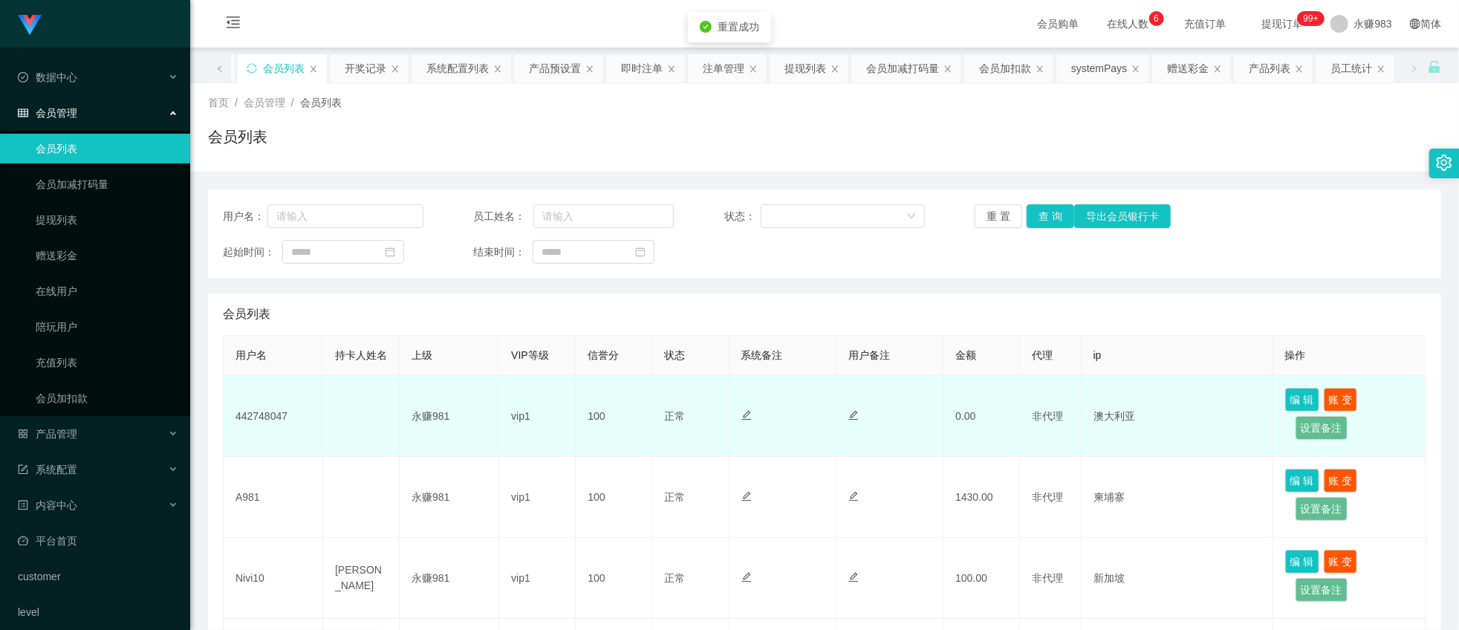
click at [266, 432] on td "442748047" at bounding box center [274, 416] width 100 height 81
click at [343, 435] on td at bounding box center [361, 416] width 77 height 81
click at [245, 428] on td "442748047" at bounding box center [274, 416] width 100 height 81
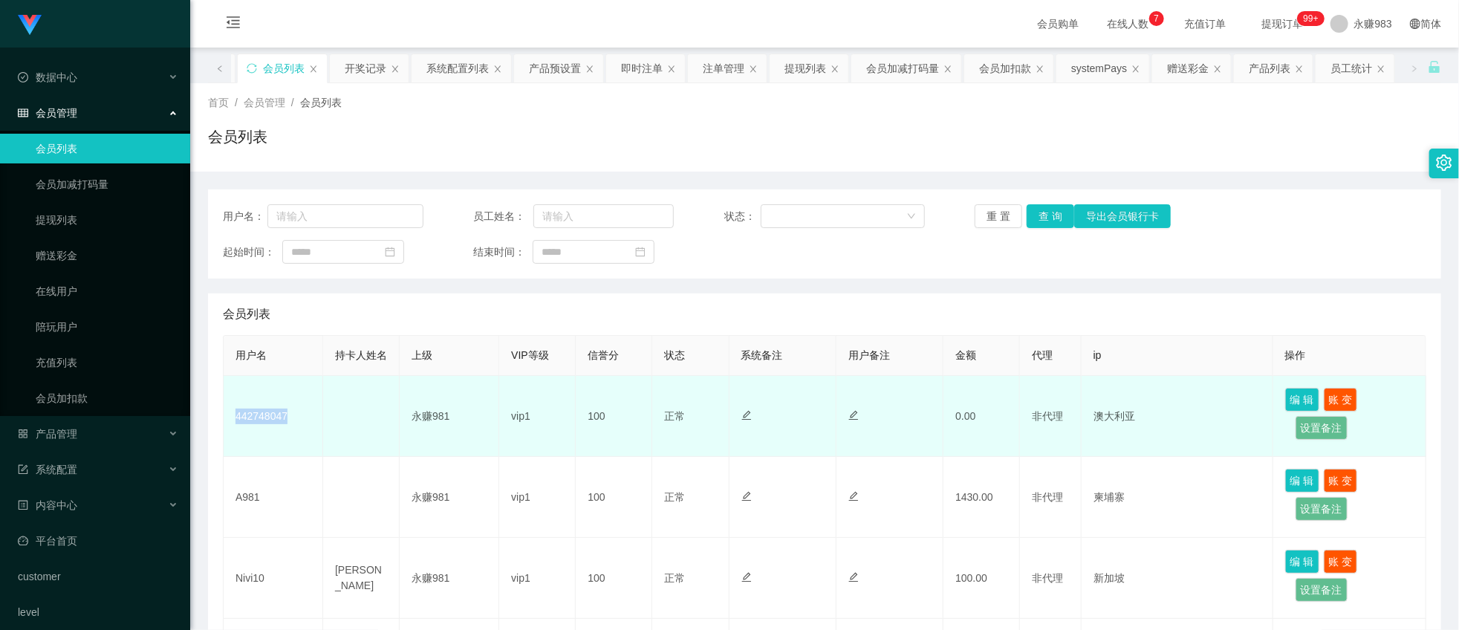
copy td "442748047"
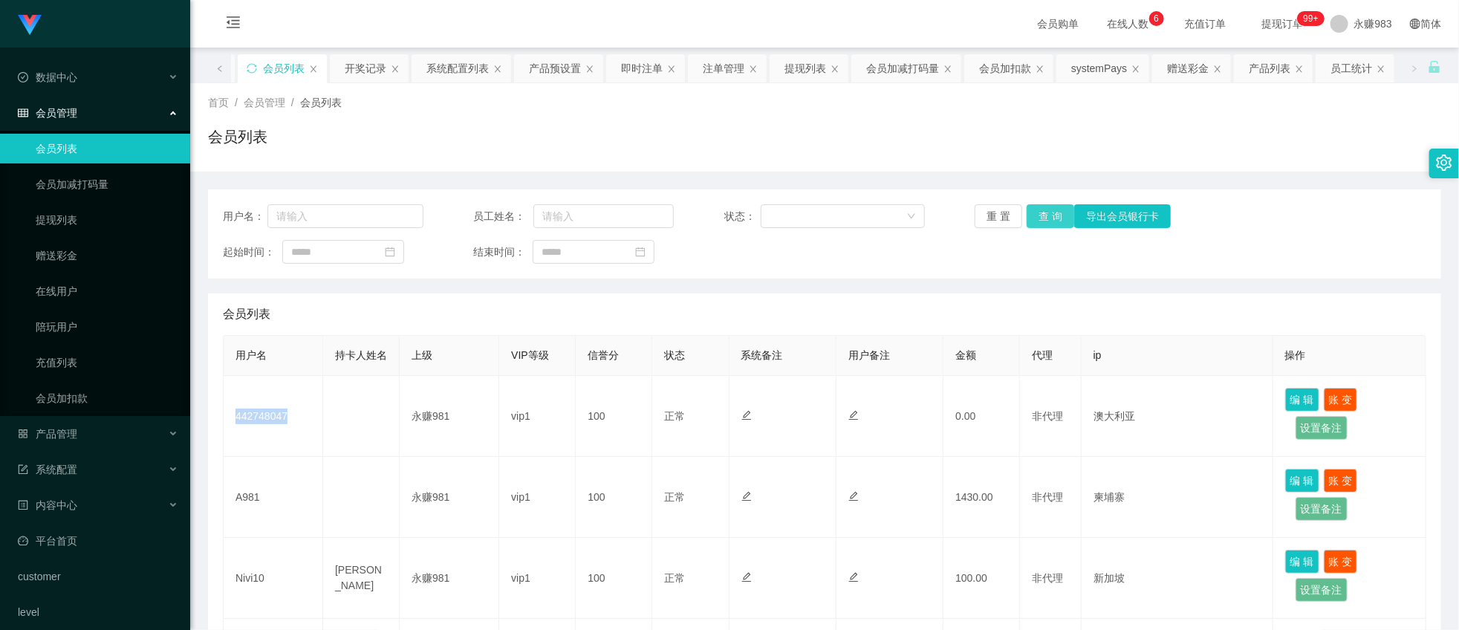
click at [1033, 213] on button "查 询" at bounding box center [1051, 216] width 48 height 24
click at [1043, 214] on button "查 询" at bounding box center [1051, 216] width 48 height 24
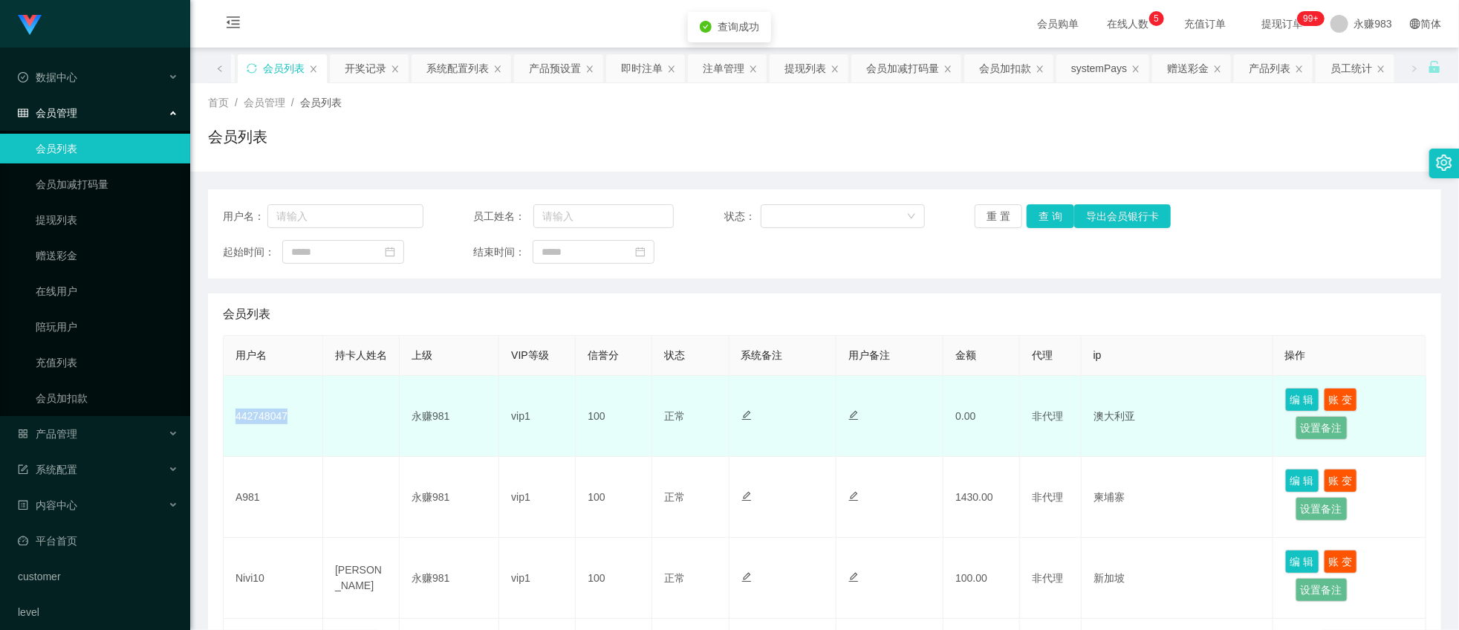
click at [238, 434] on td "442748047" at bounding box center [274, 416] width 100 height 81
click at [268, 434] on td "442748047" at bounding box center [274, 416] width 100 height 81
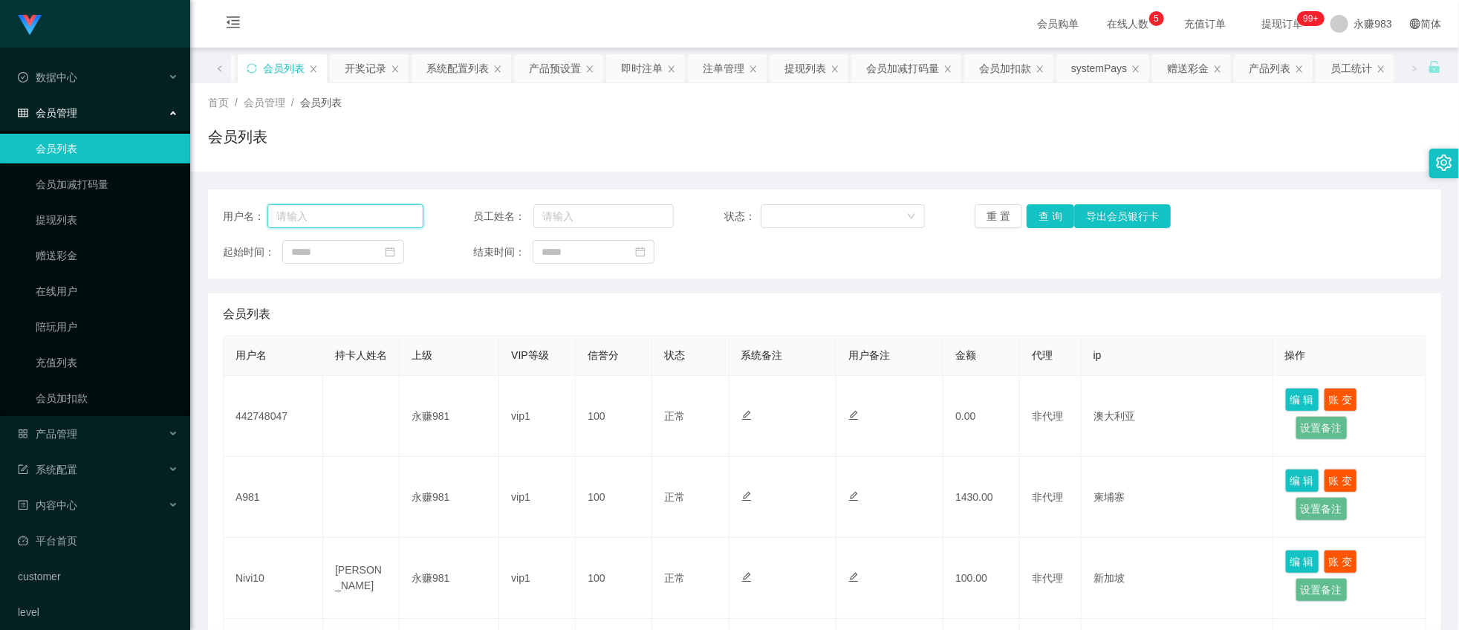
click at [360, 216] on input "text" at bounding box center [345, 216] width 156 height 24
type input "2349"
click at [1052, 213] on button "查 询" at bounding box center [1051, 216] width 48 height 24
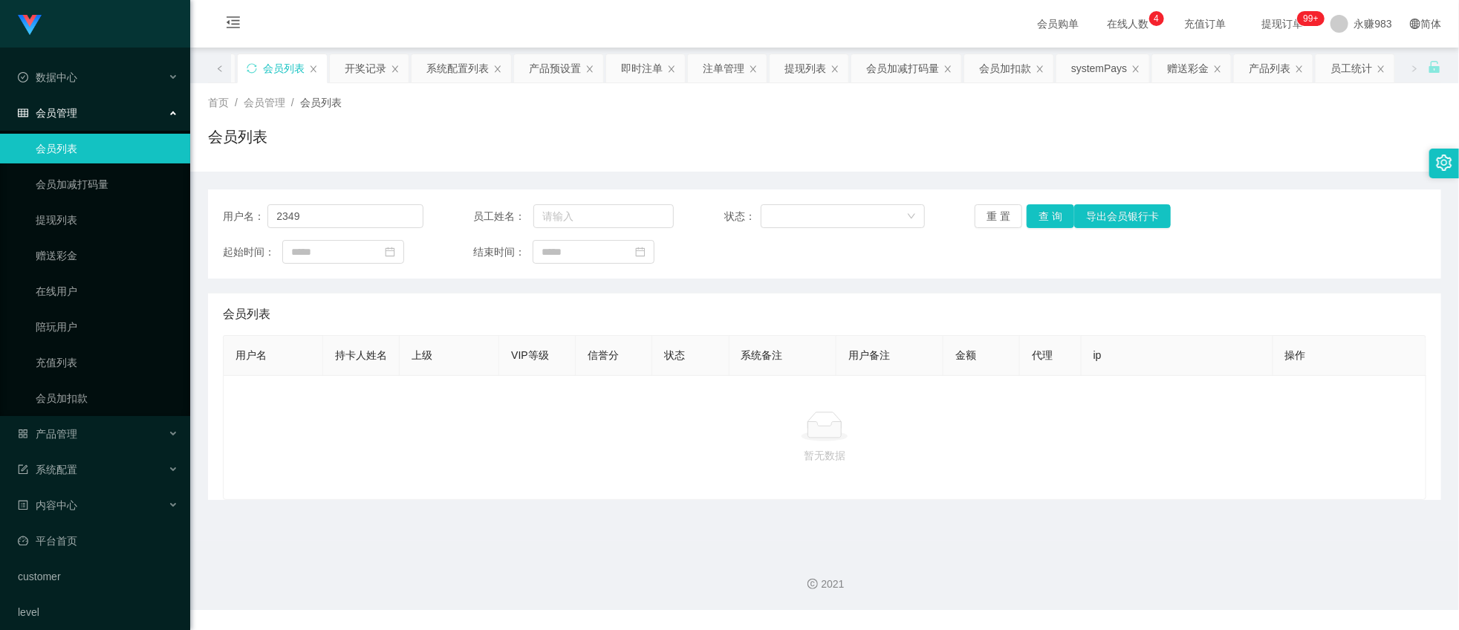
click at [54, 151] on link "会员列表" at bounding box center [107, 149] width 143 height 30
click at [989, 208] on button "重 置" at bounding box center [999, 216] width 48 height 24
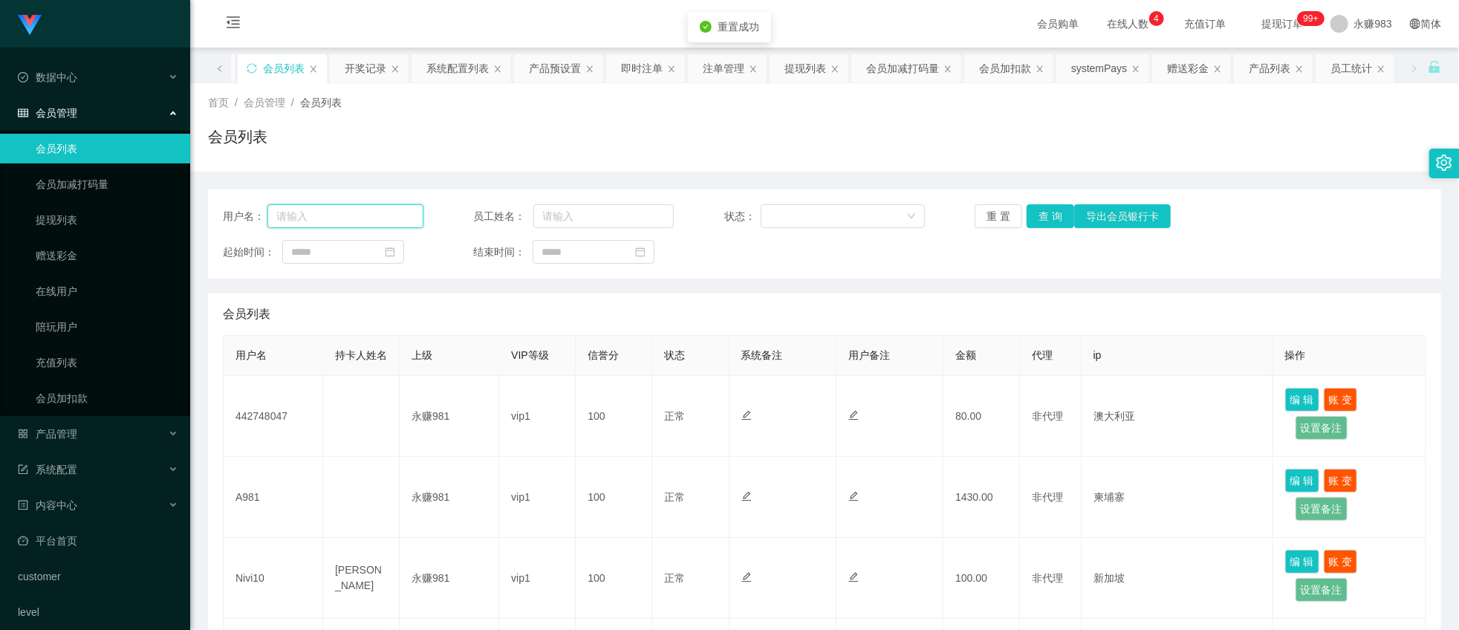
click at [325, 218] on input "text" at bounding box center [345, 216] width 156 height 24
type input "2350"
click at [1059, 210] on button "查 询" at bounding box center [1051, 216] width 48 height 24
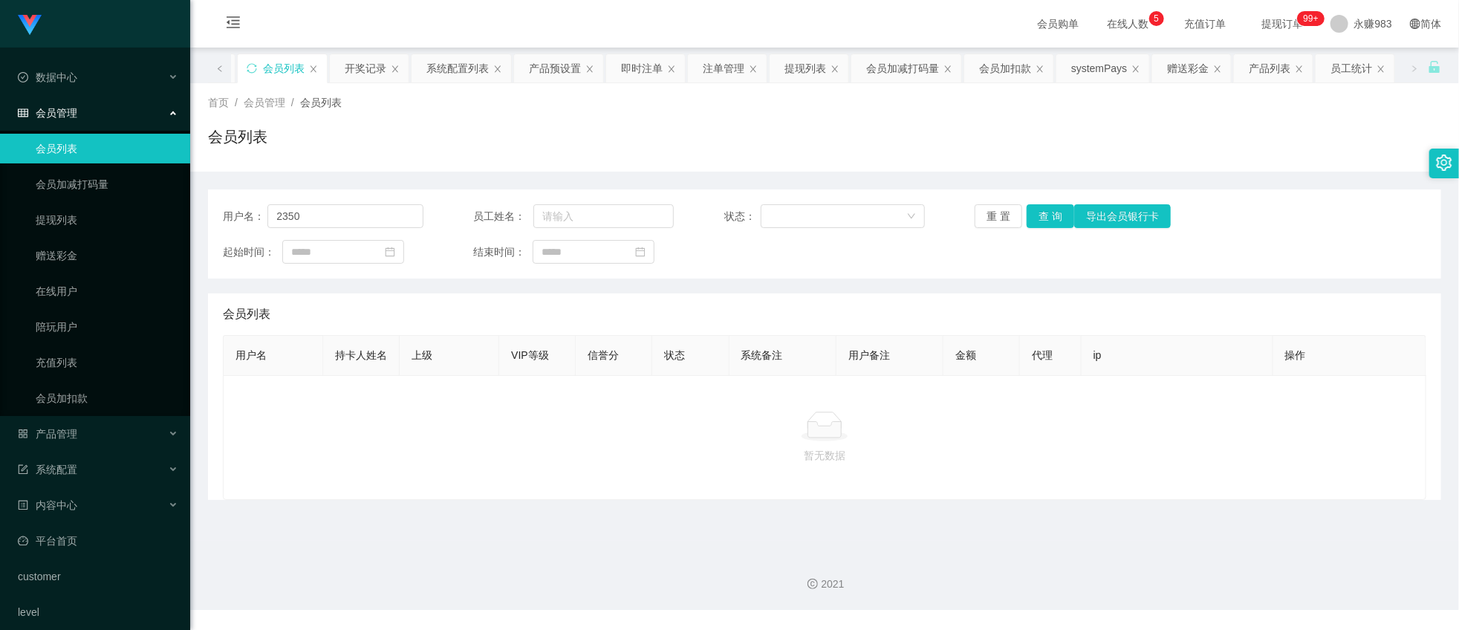
click at [77, 154] on link "会员列表" at bounding box center [107, 149] width 143 height 30
click at [1001, 212] on button "重 置" at bounding box center [999, 216] width 48 height 24
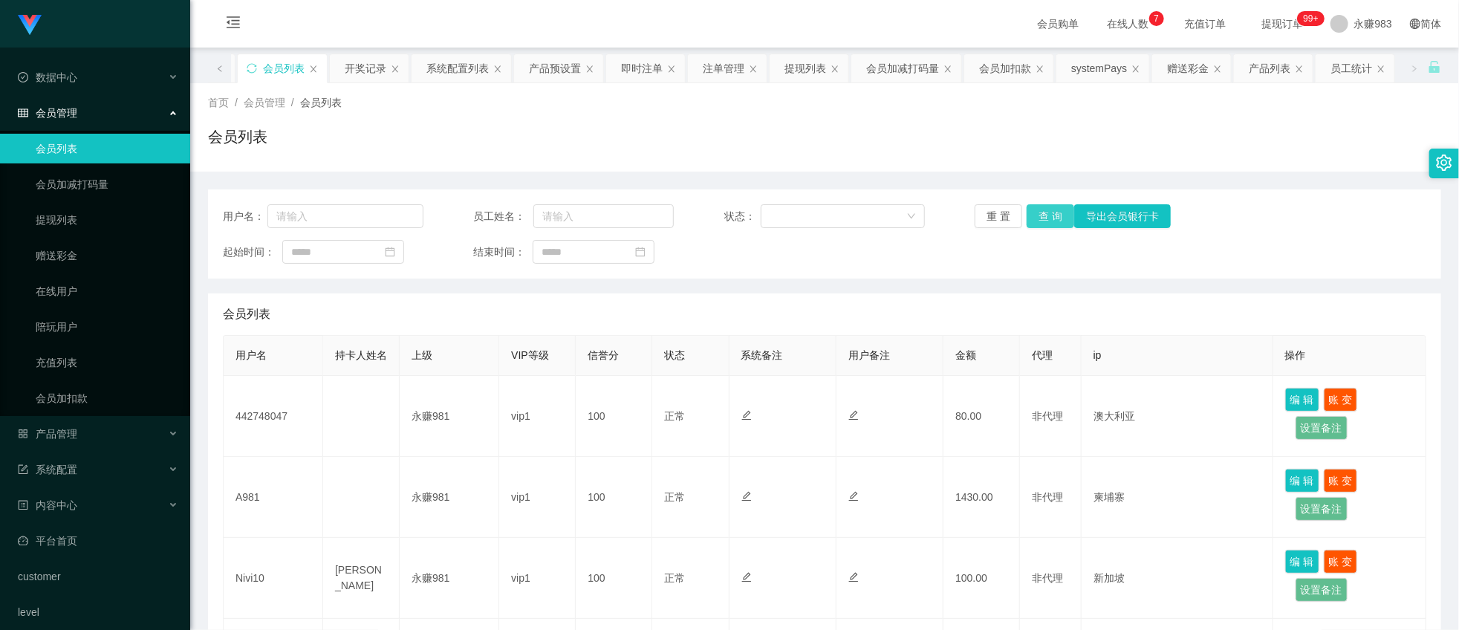
click at [1048, 221] on button "查 询" at bounding box center [1051, 216] width 48 height 24
